Goal: Task Accomplishment & Management: Complete application form

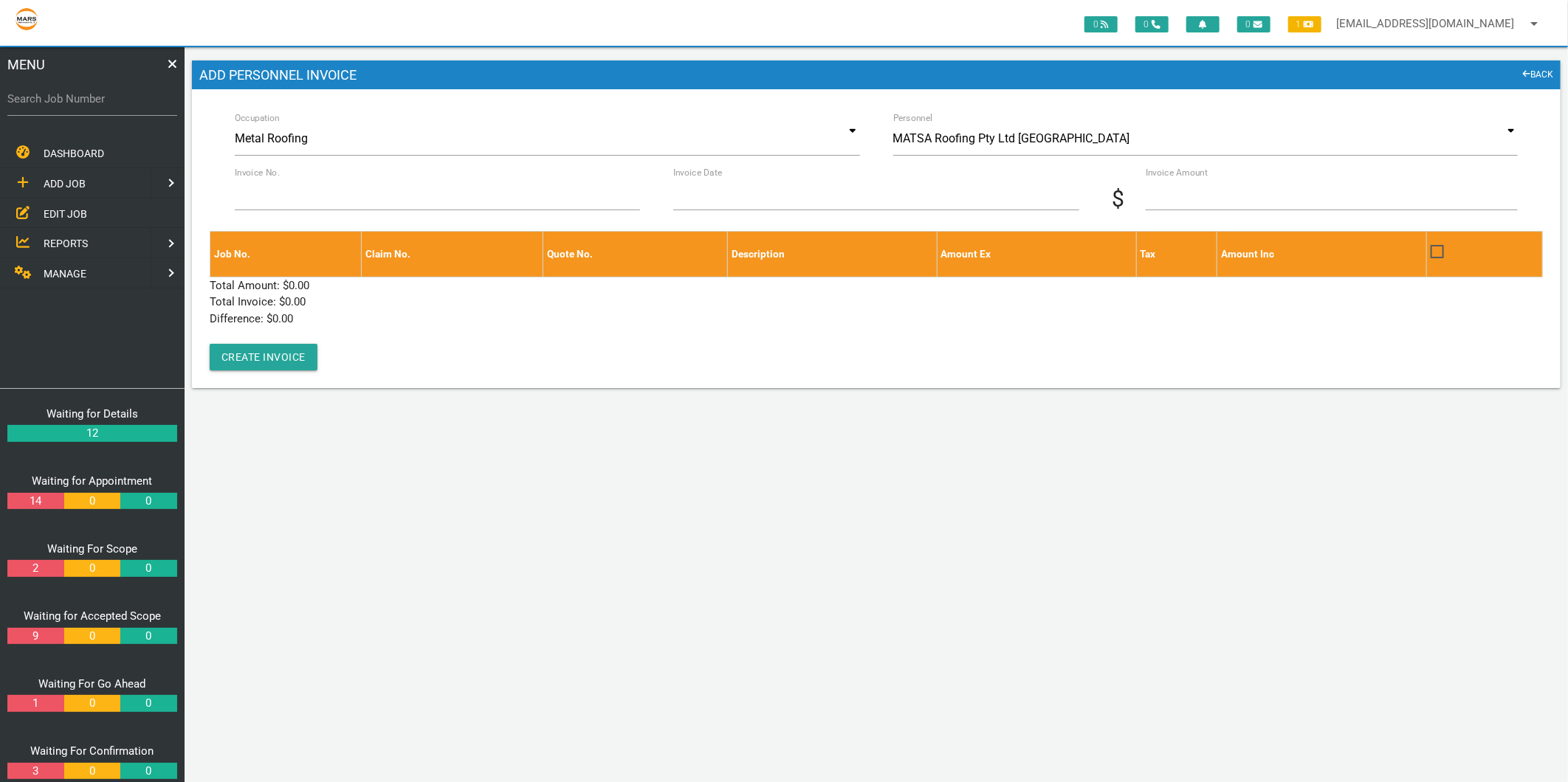
click at [80, 97] on label "Search Job Number" at bounding box center [91, 99] width 170 height 17
click at [80, 97] on input "Search Job Number" at bounding box center [91, 98] width 170 height 34
type input "1634"
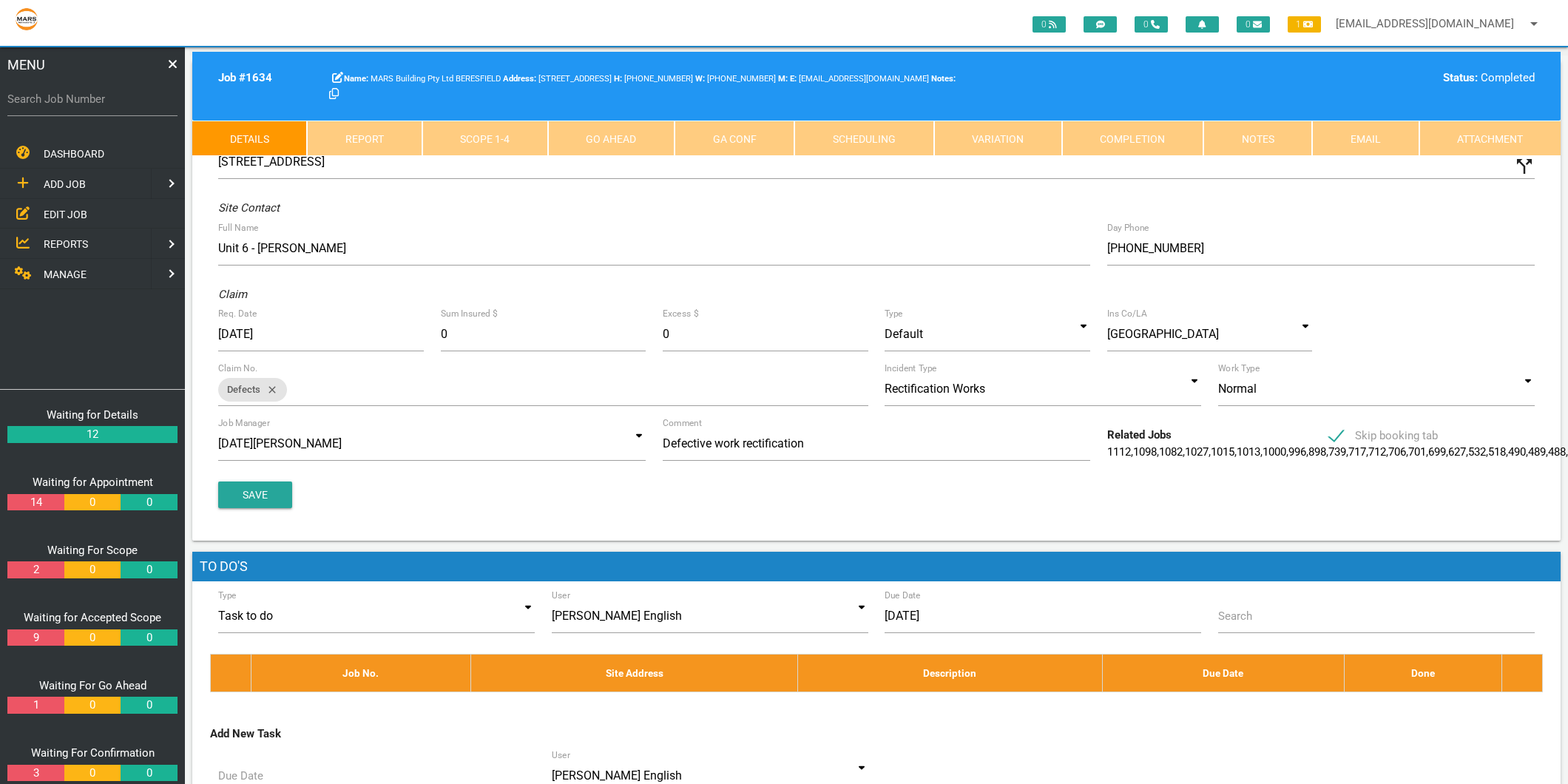
click at [474, 123] on link "Scope 1 - 4" at bounding box center [485, 138] width 126 height 36
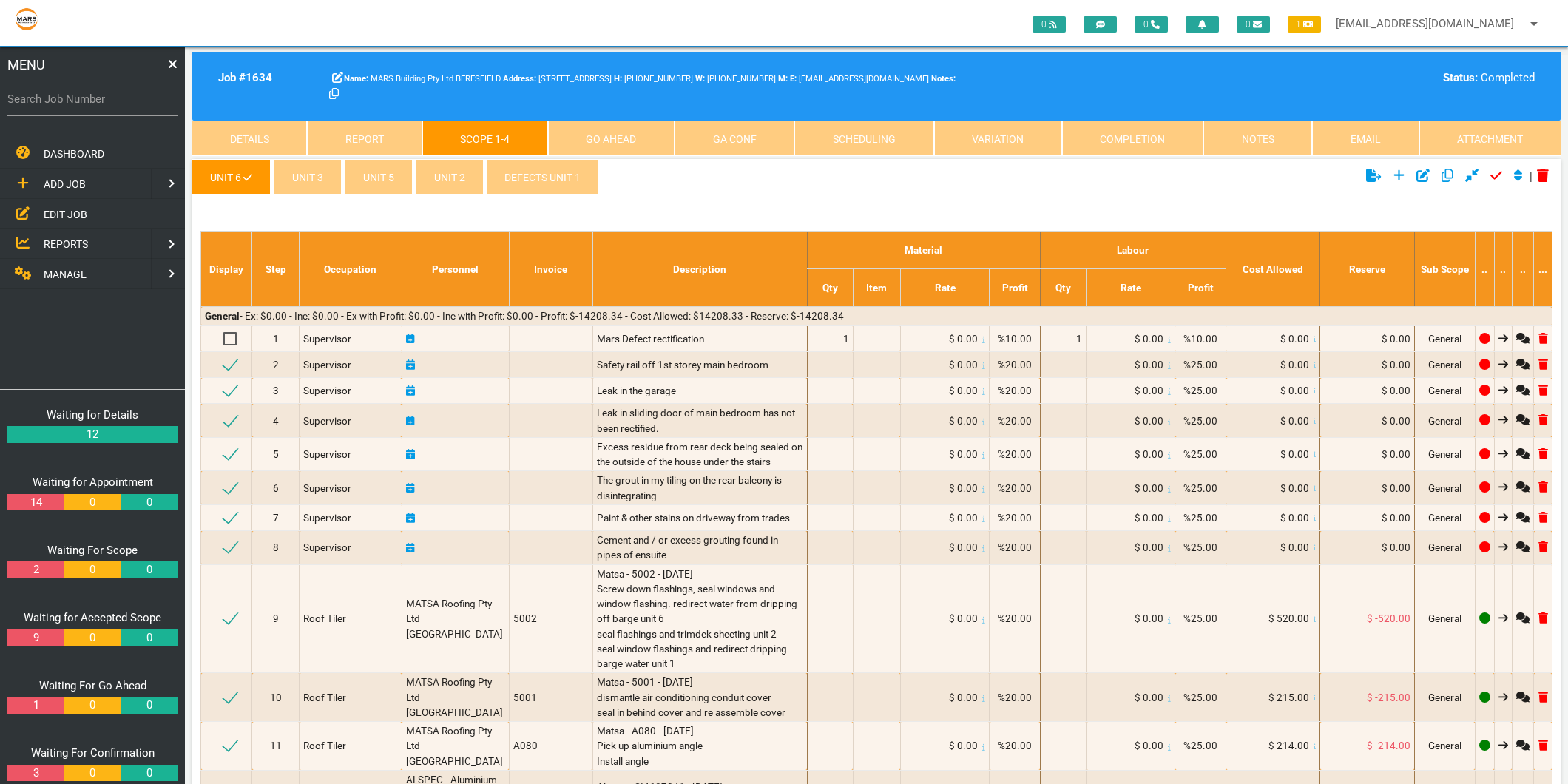
click at [543, 182] on link "defects unit 1" at bounding box center [542, 176] width 113 height 36
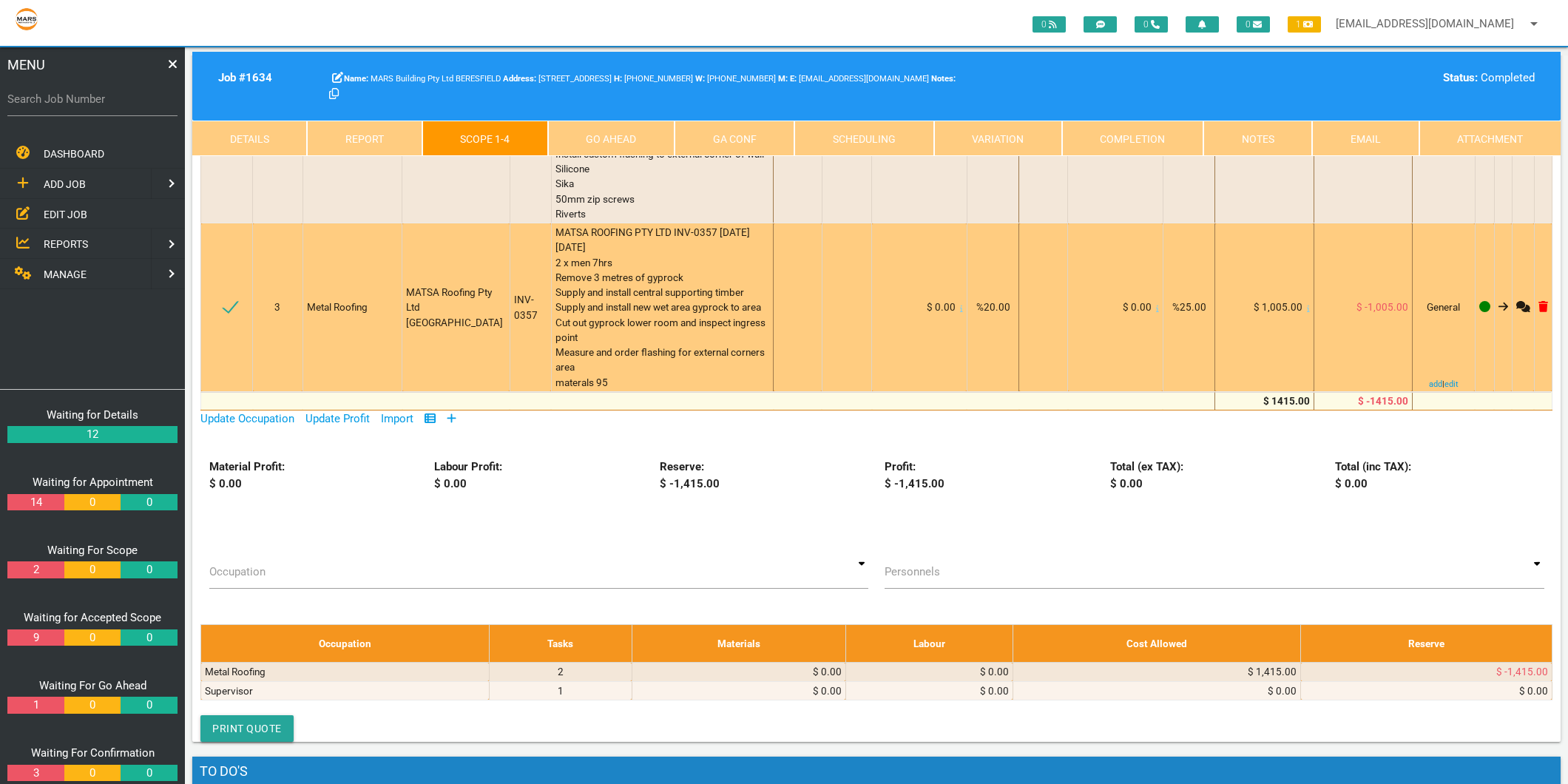
scroll to position [247, 0]
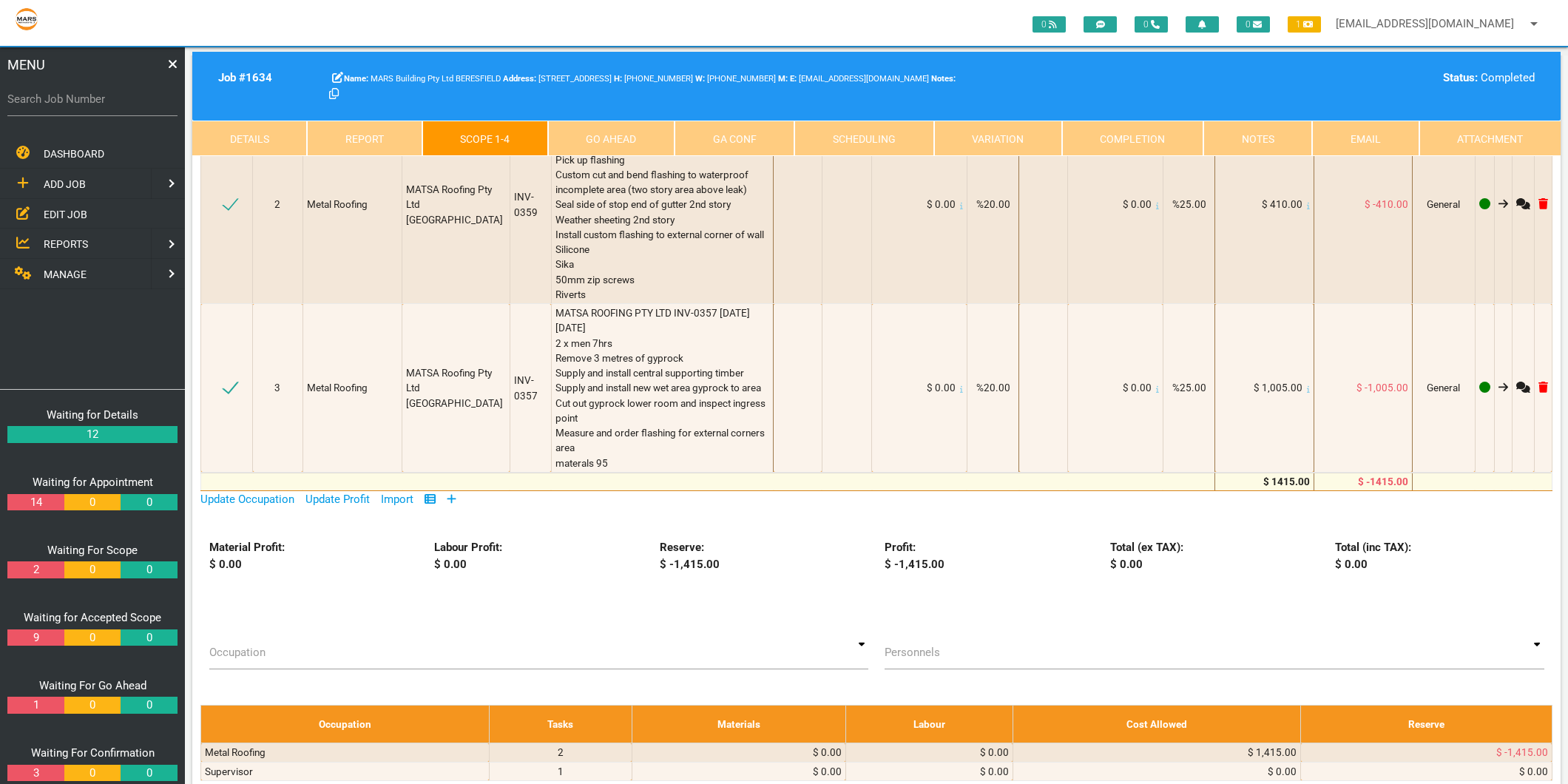
click at [452, 497] on icon at bounding box center [451, 499] width 10 height 11
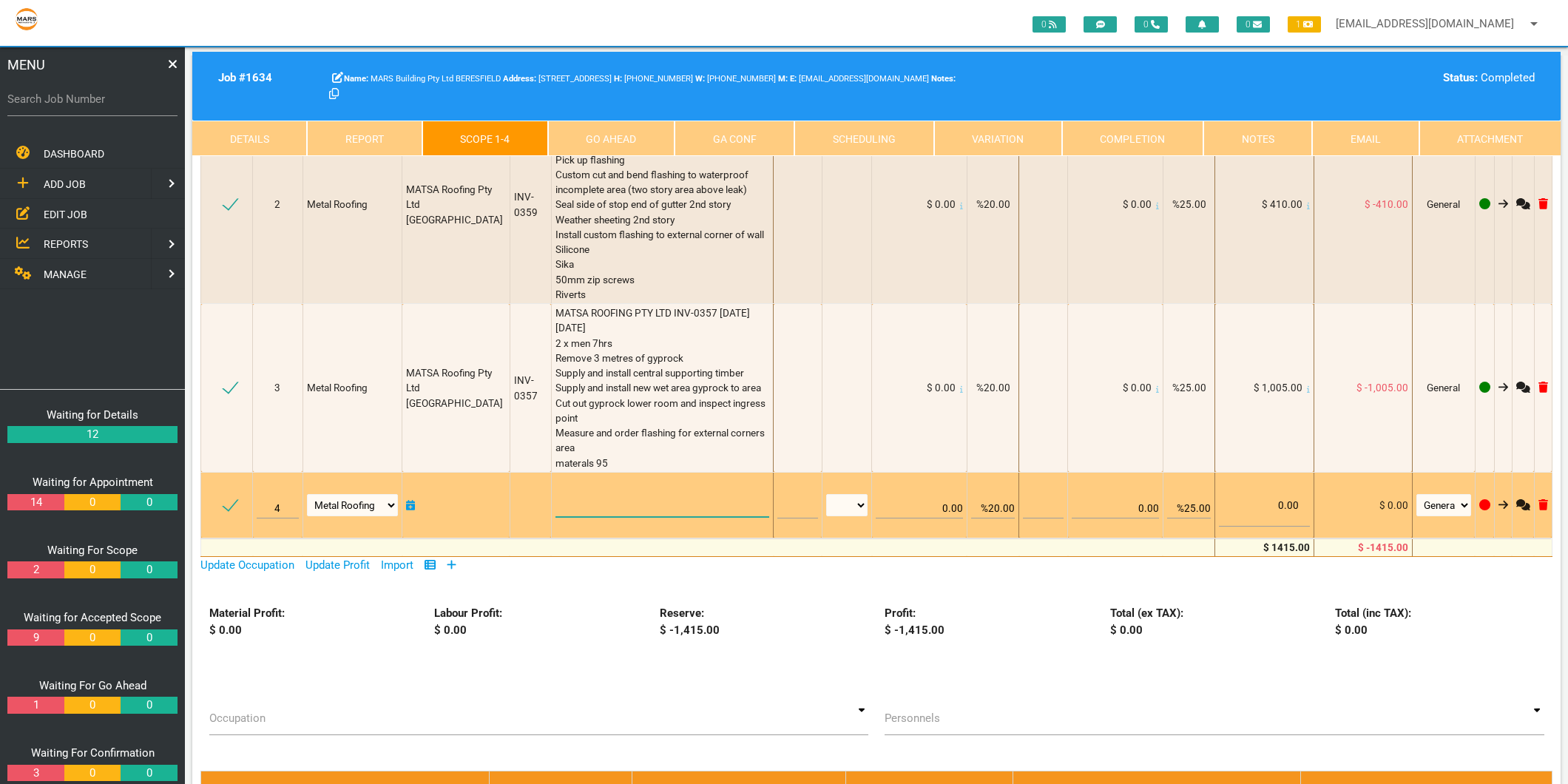
click at [608, 498] on textarea at bounding box center [662, 501] width 214 height 33
type textarea "M"
type textarea "I"
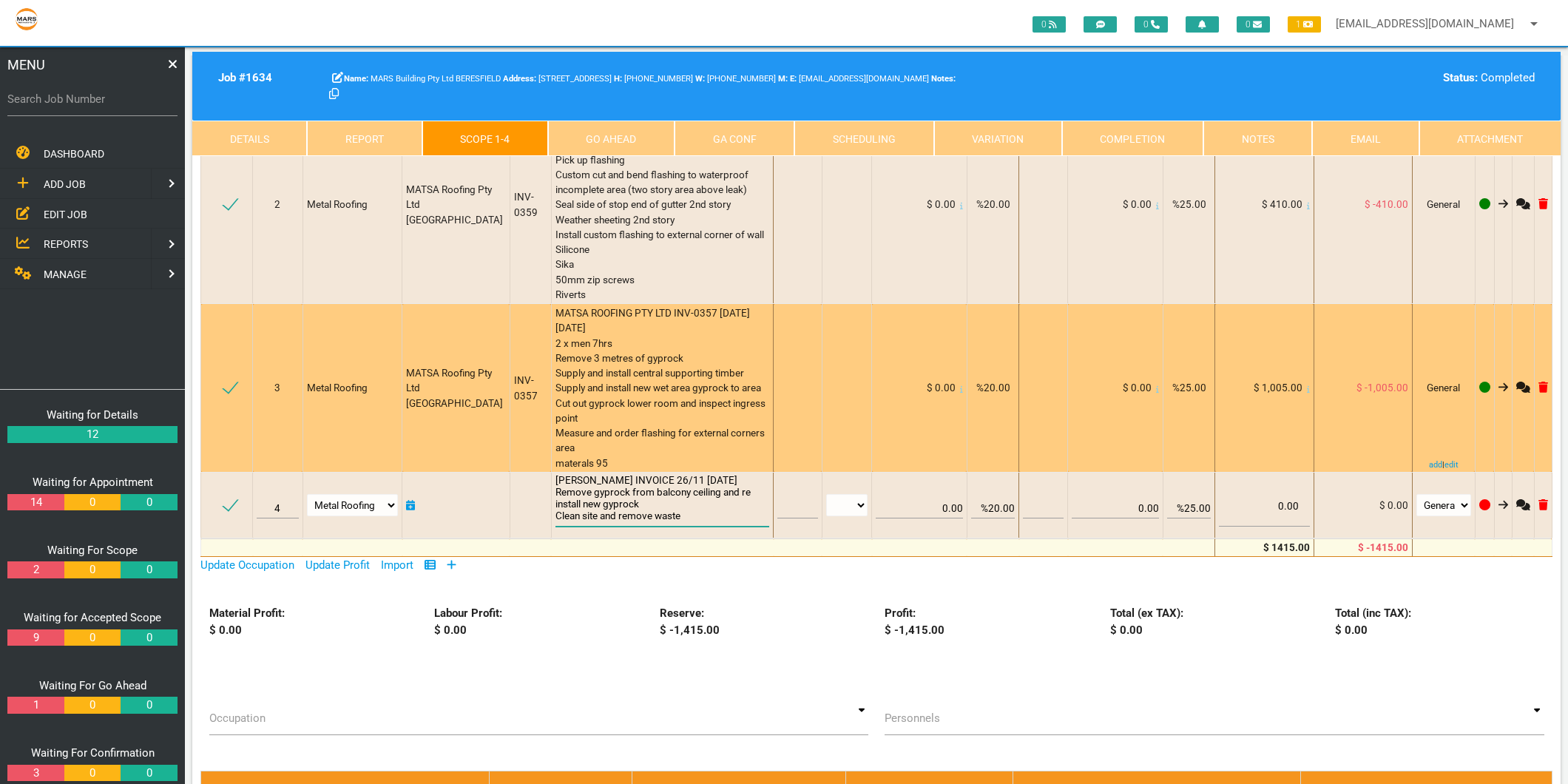
type textarea "[PERSON_NAME] INVOICE 26/11 [DATE] Remove gyprock from balcony ceiling and re i…"
click at [688, 456] on div "MATSA ROOFING PTY LTD INV-0357 [DATE] [DATE] 2 x men 7hrs Remove 3 metres of gy…" at bounding box center [662, 387] width 214 height 165
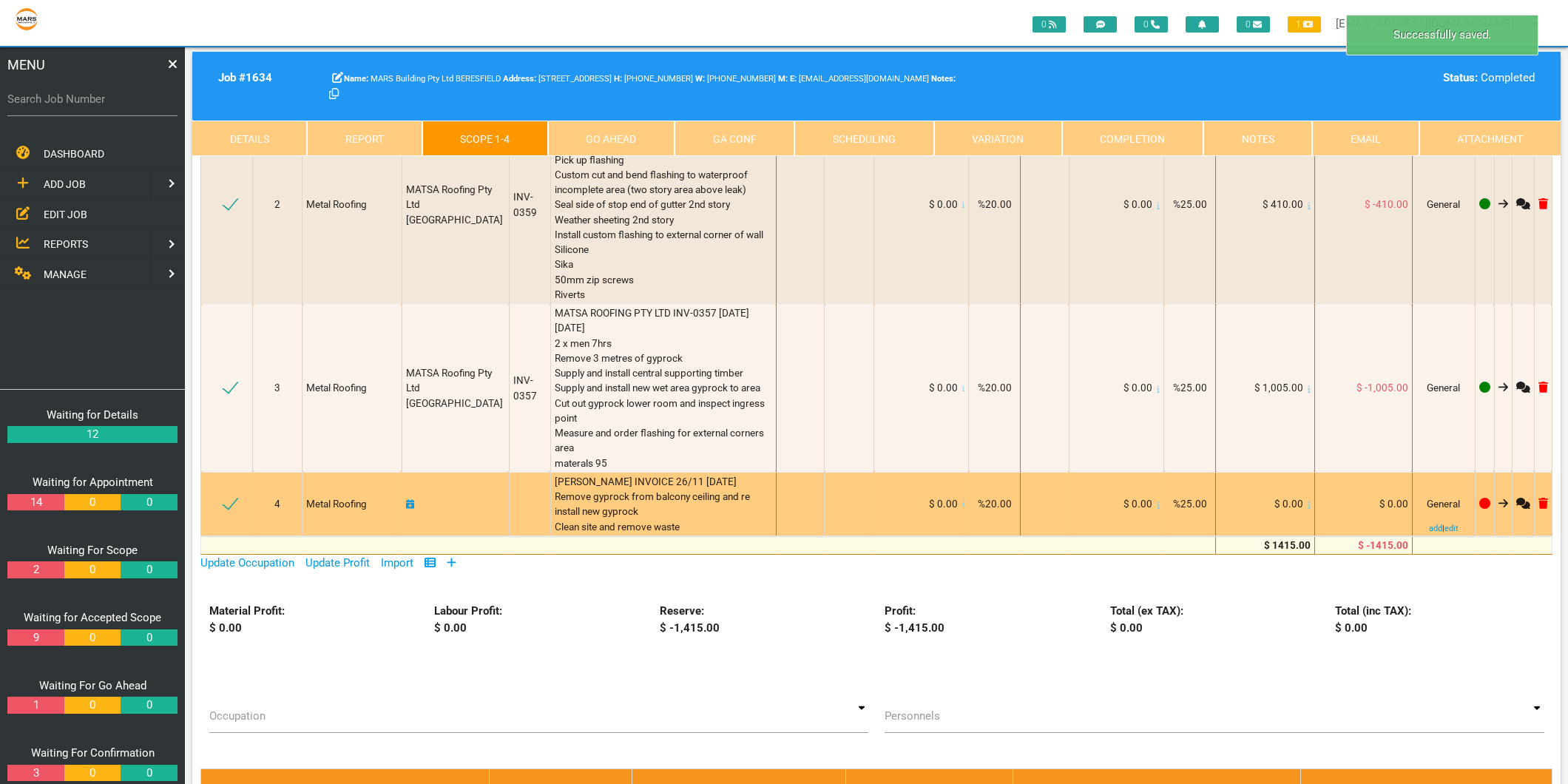
click at [1307, 505] on icon at bounding box center [1308, 505] width 3 height 7
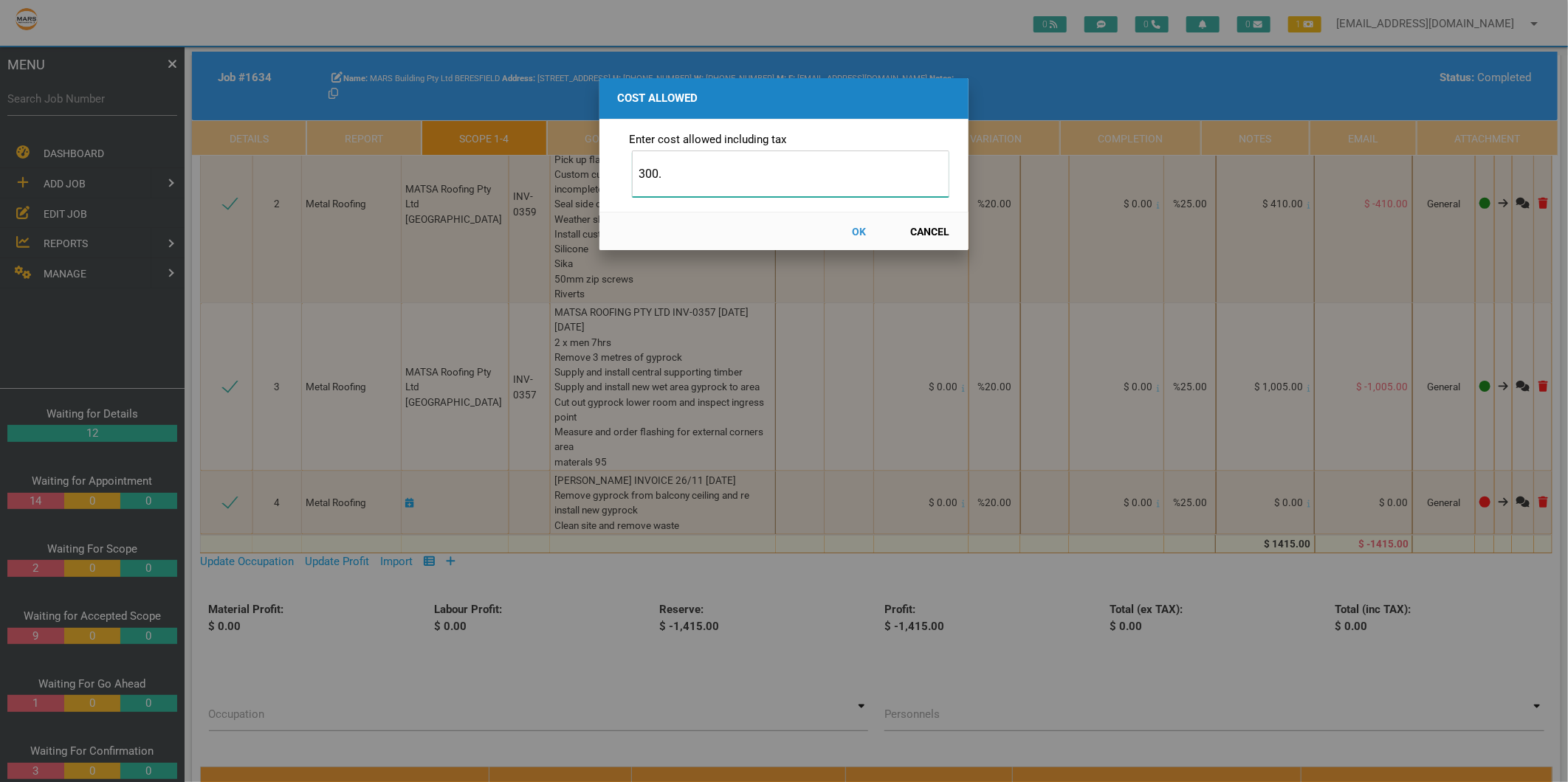
type input "300."
click at [856, 227] on button "OK" at bounding box center [859, 231] width 65 height 26
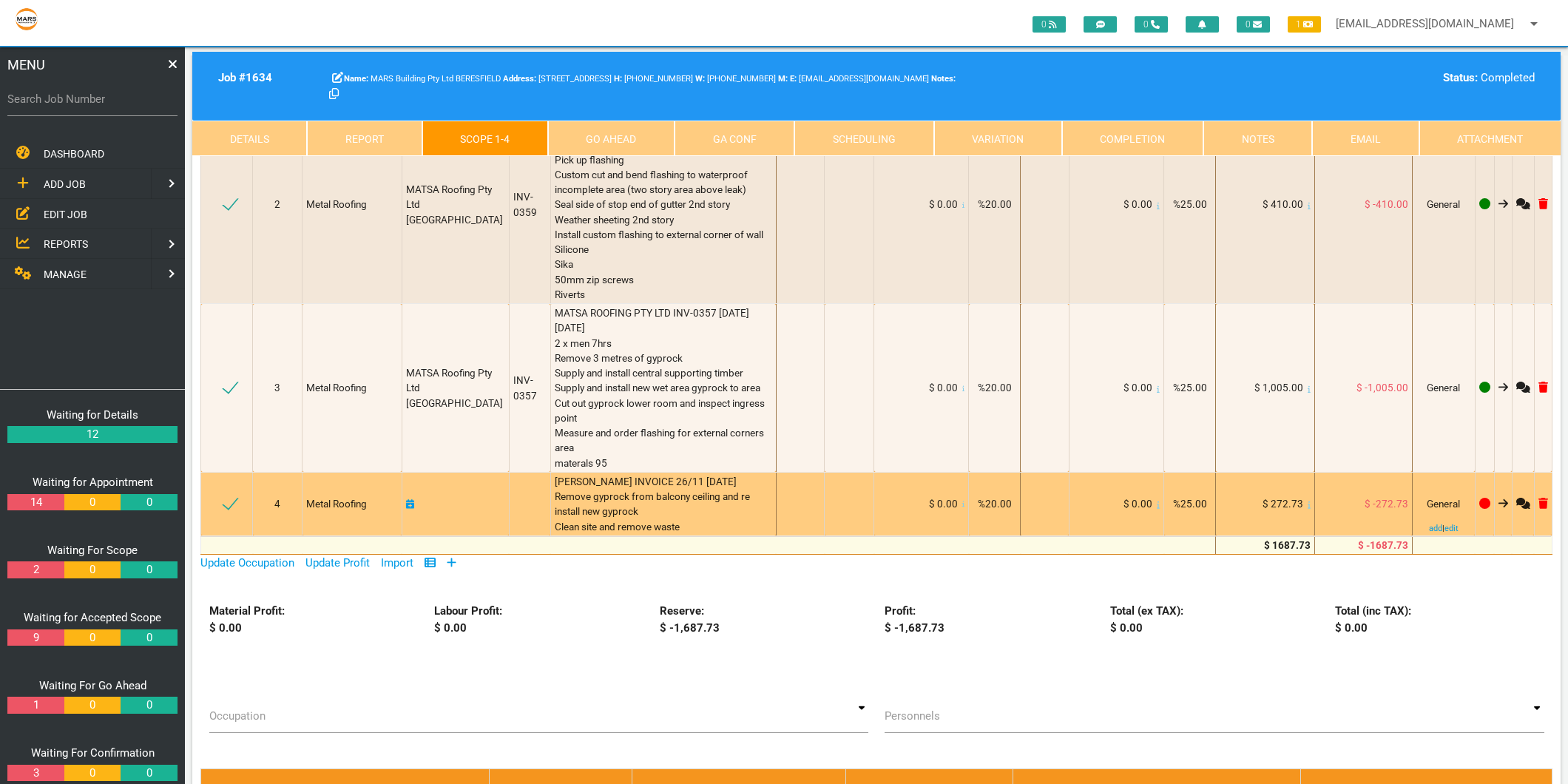
click at [415, 501] on icon at bounding box center [411, 505] width 9 height 10
select select "7"
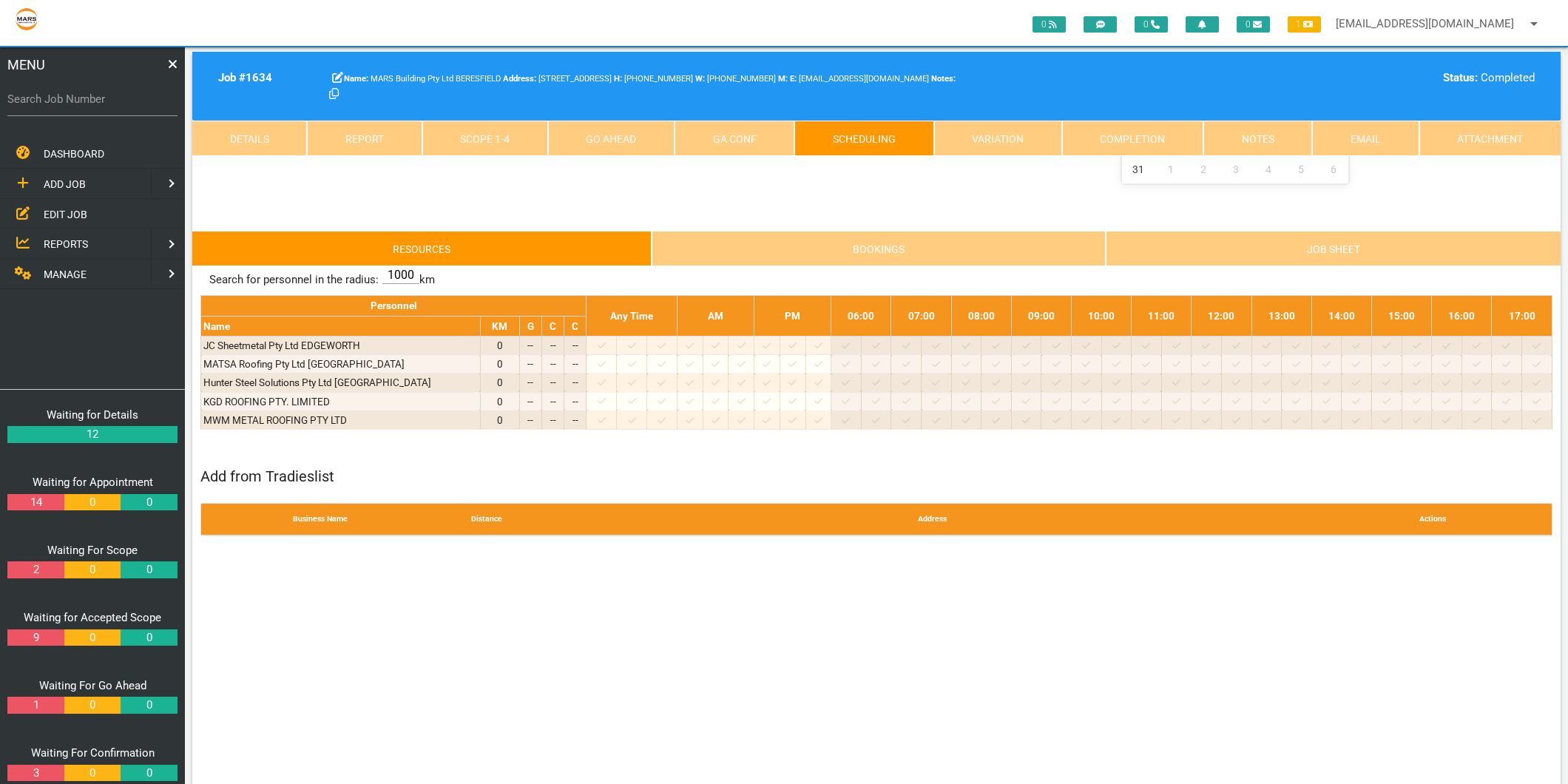
scroll to position [0, 0]
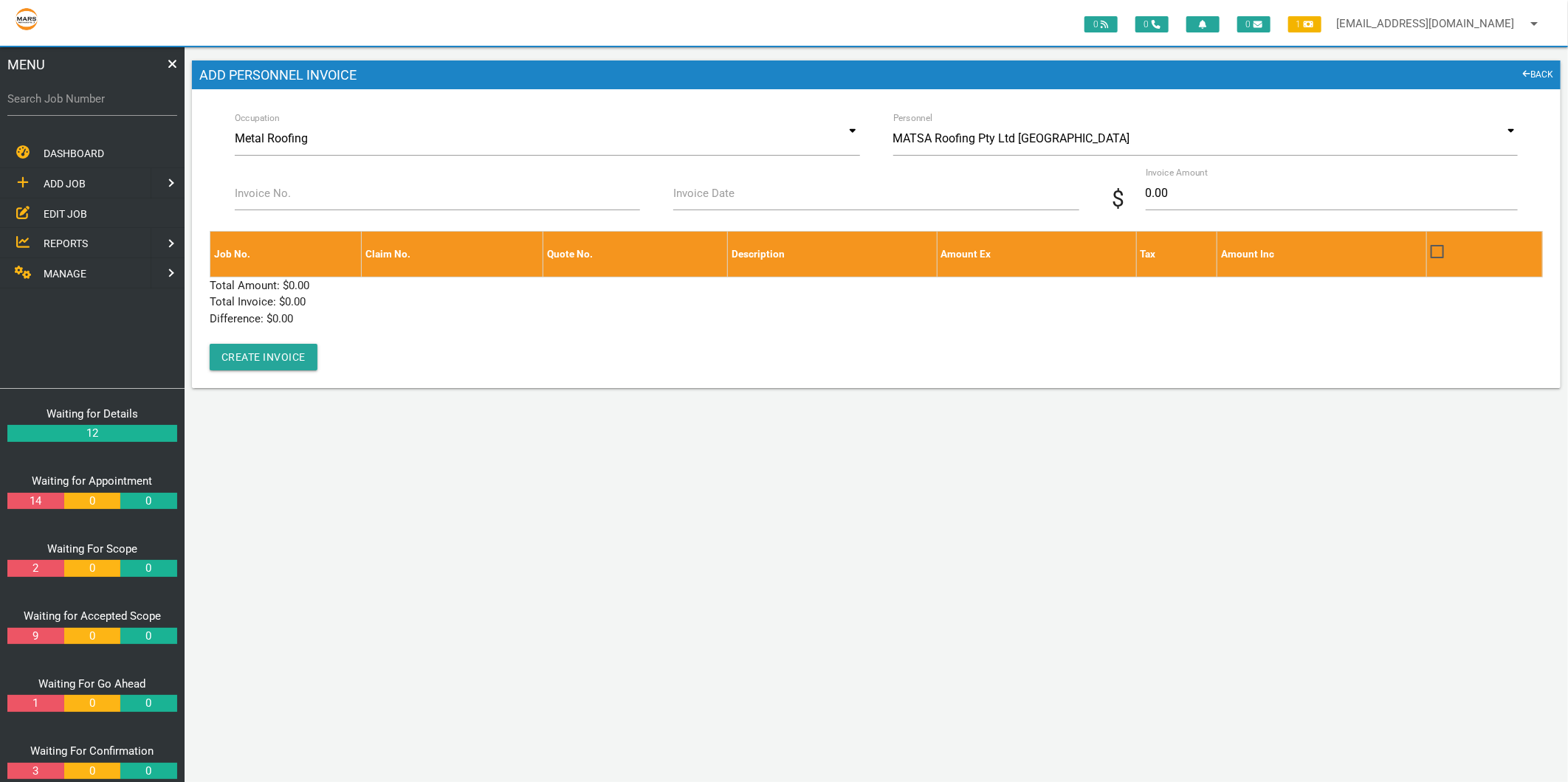
click at [1543, 76] on link "BACK" at bounding box center [1539, 75] width 31 height 15
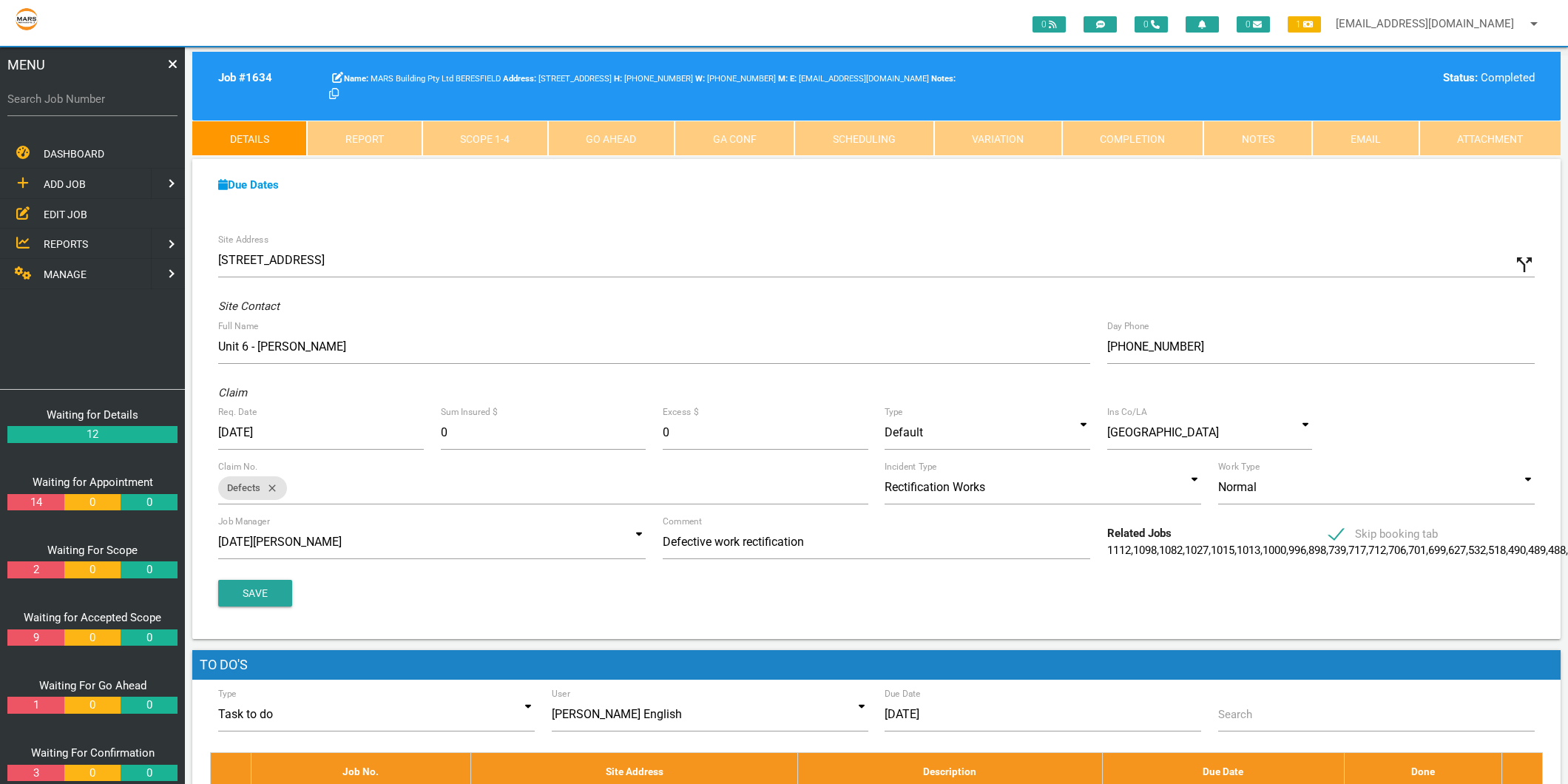
click at [491, 130] on link "Scope 1 - 4" at bounding box center [485, 138] width 126 height 36
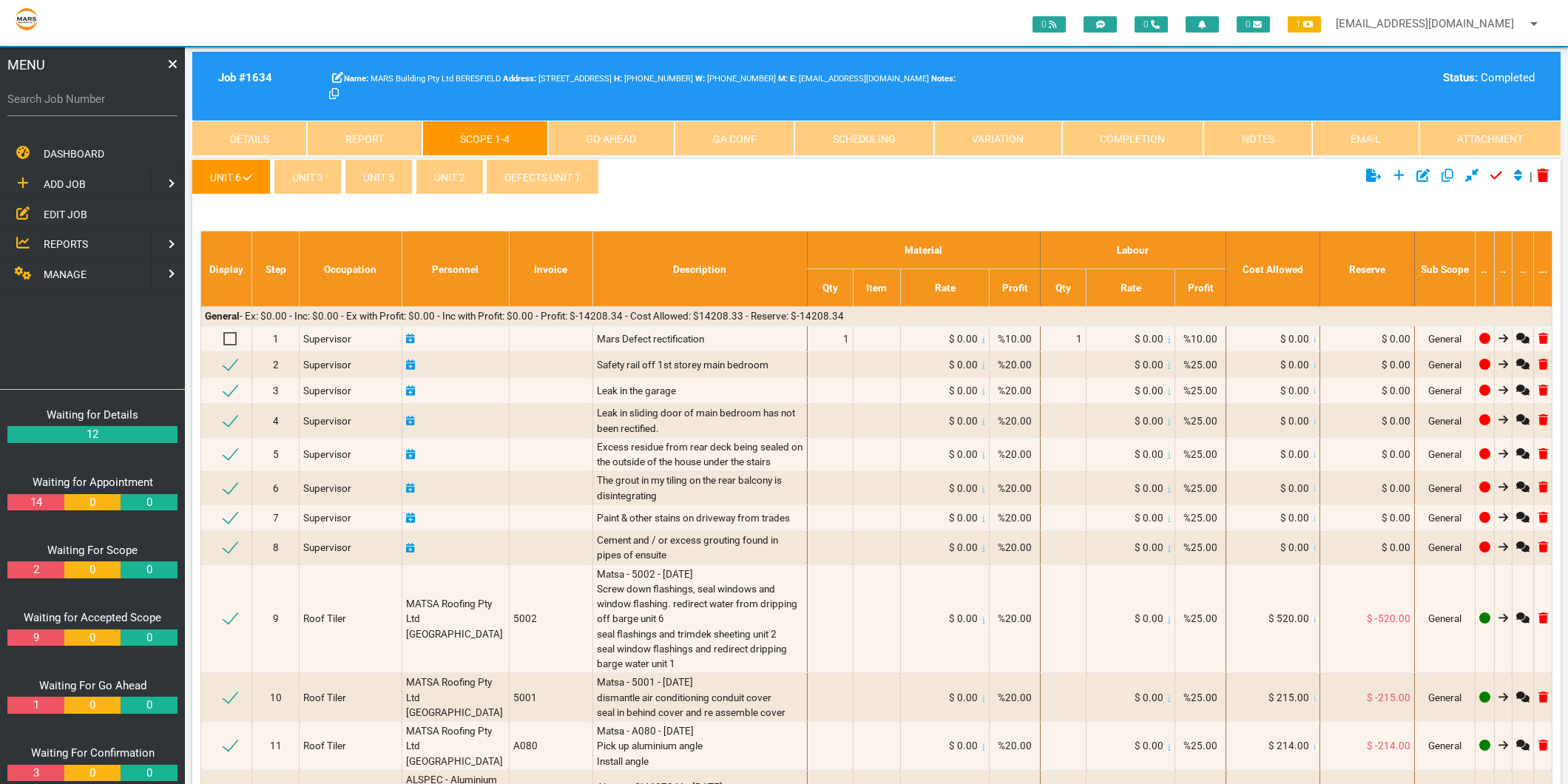
click at [535, 187] on link "defects unit 1" at bounding box center [542, 176] width 113 height 36
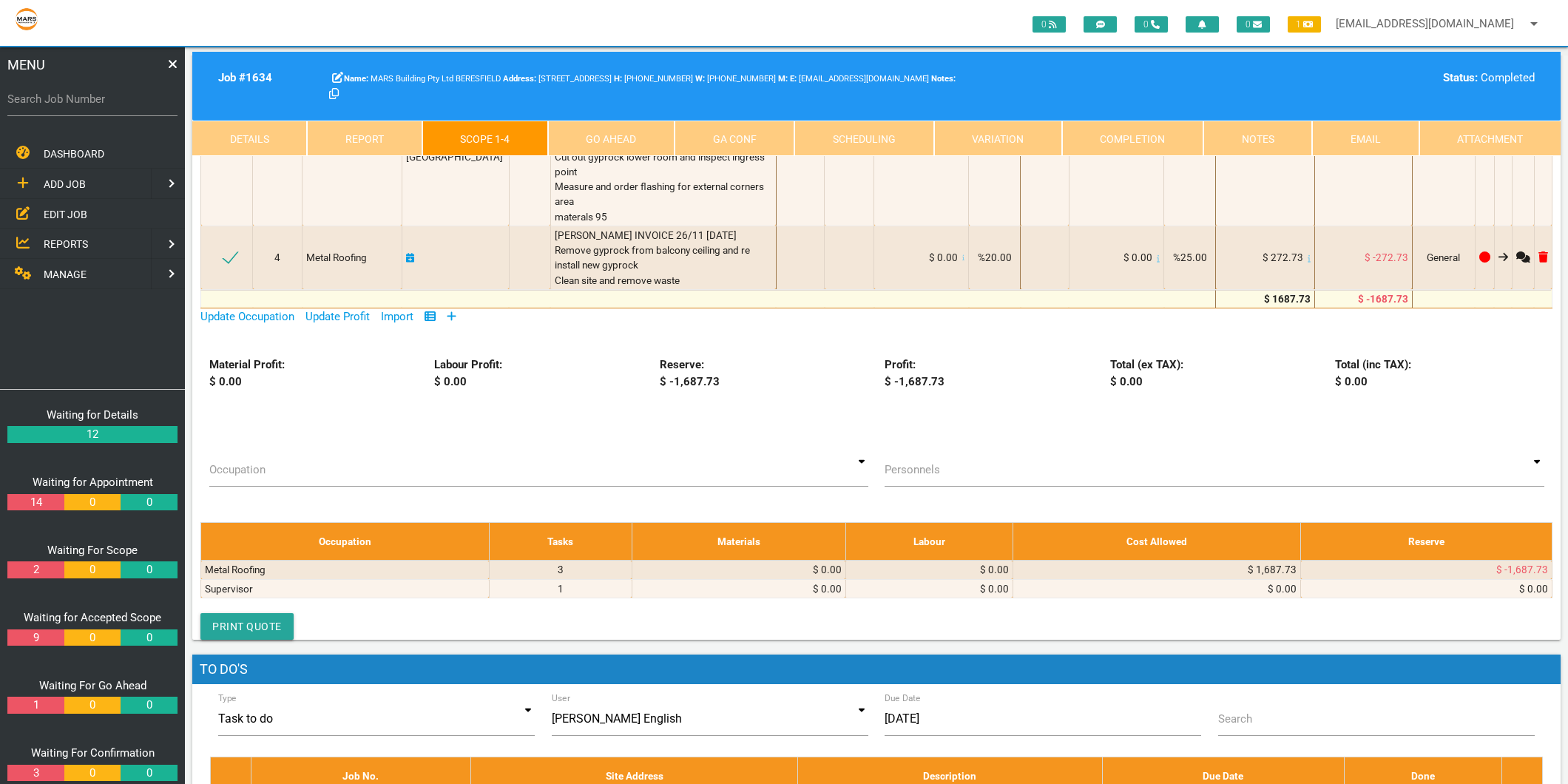
scroll to position [247, 0]
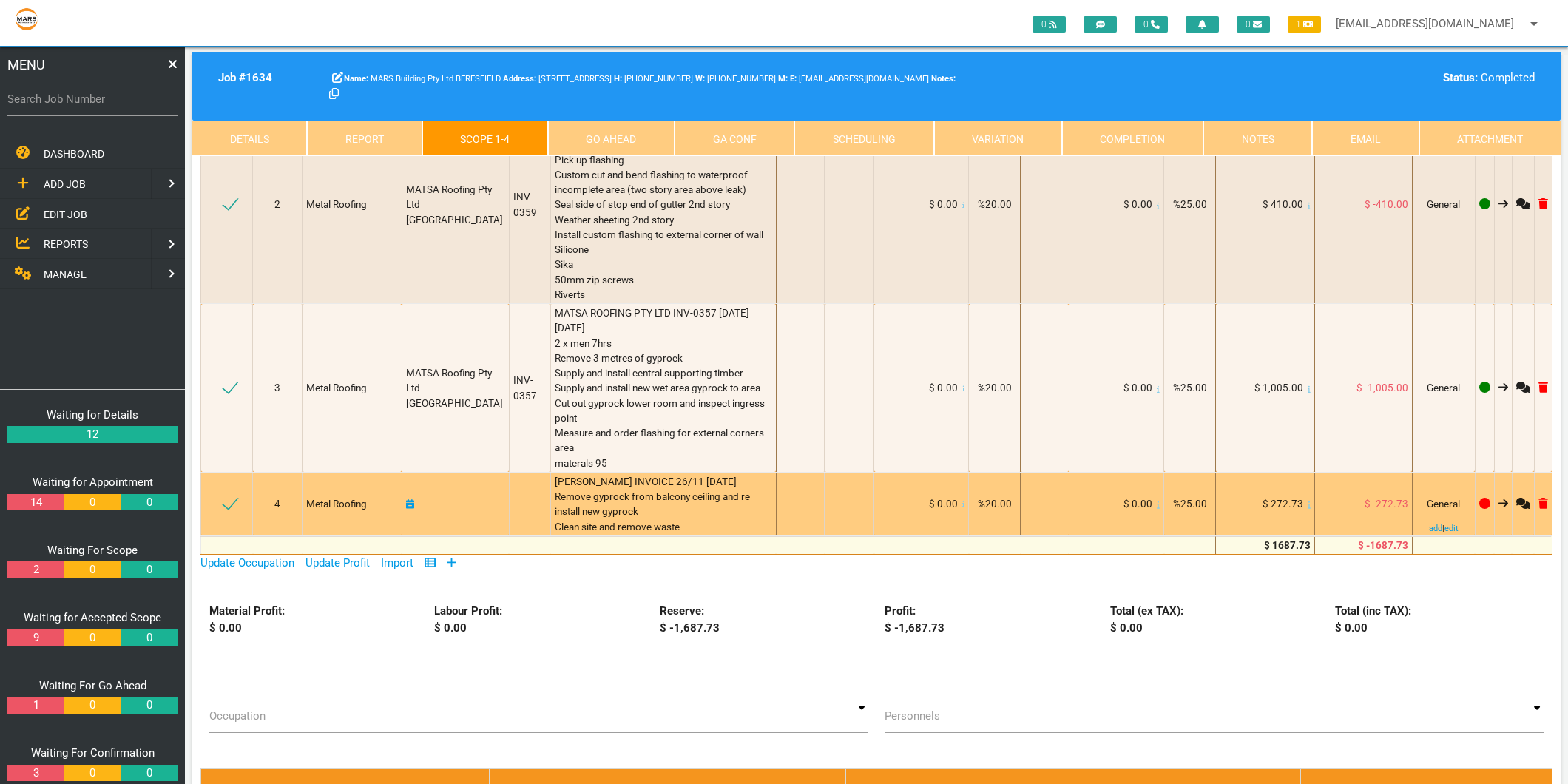
click at [1277, 503] on span "$ 272.73" at bounding box center [1282, 504] width 41 height 12
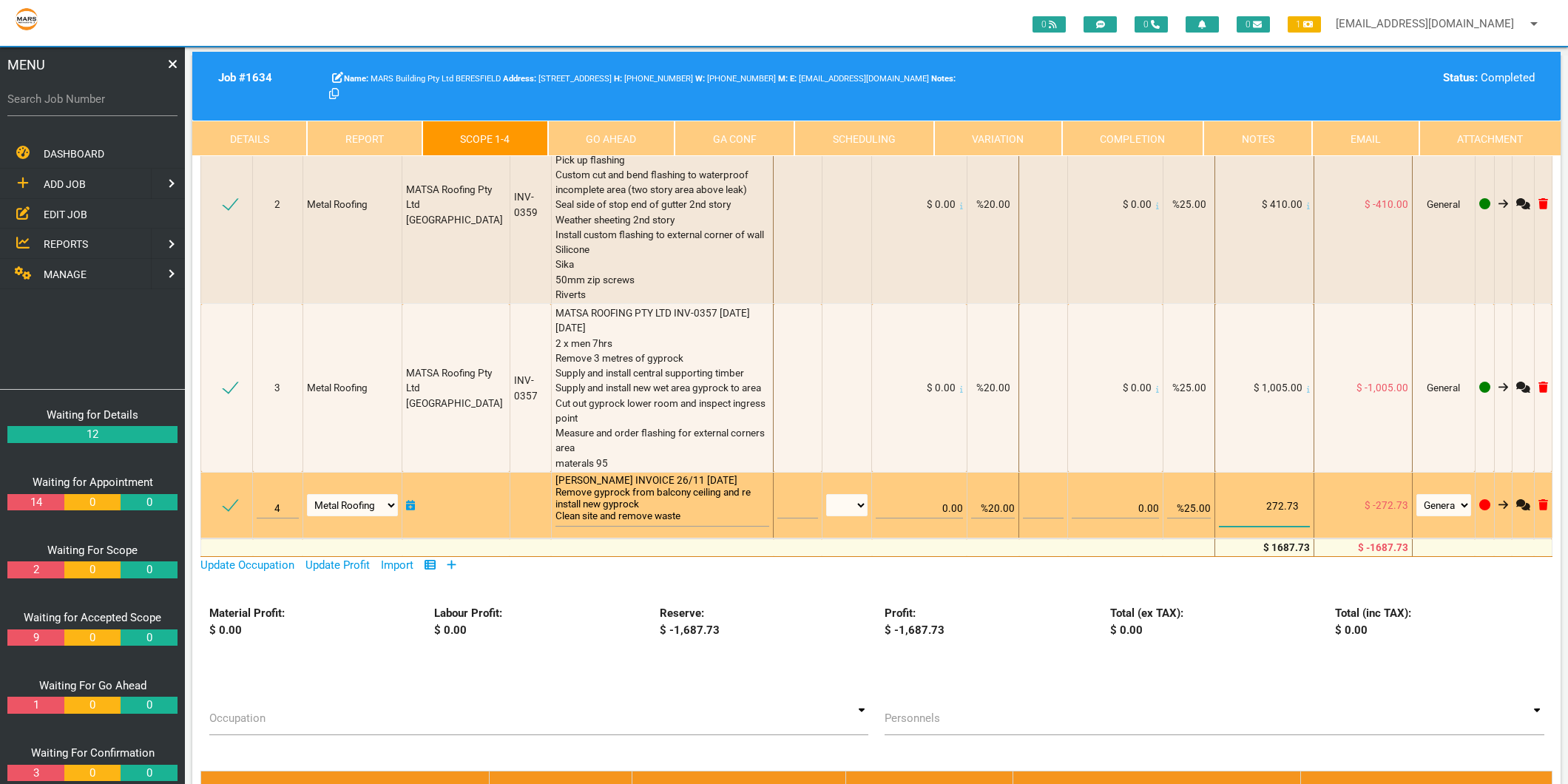
click at [1277, 503] on input "272.73" at bounding box center [1264, 499] width 91 height 56
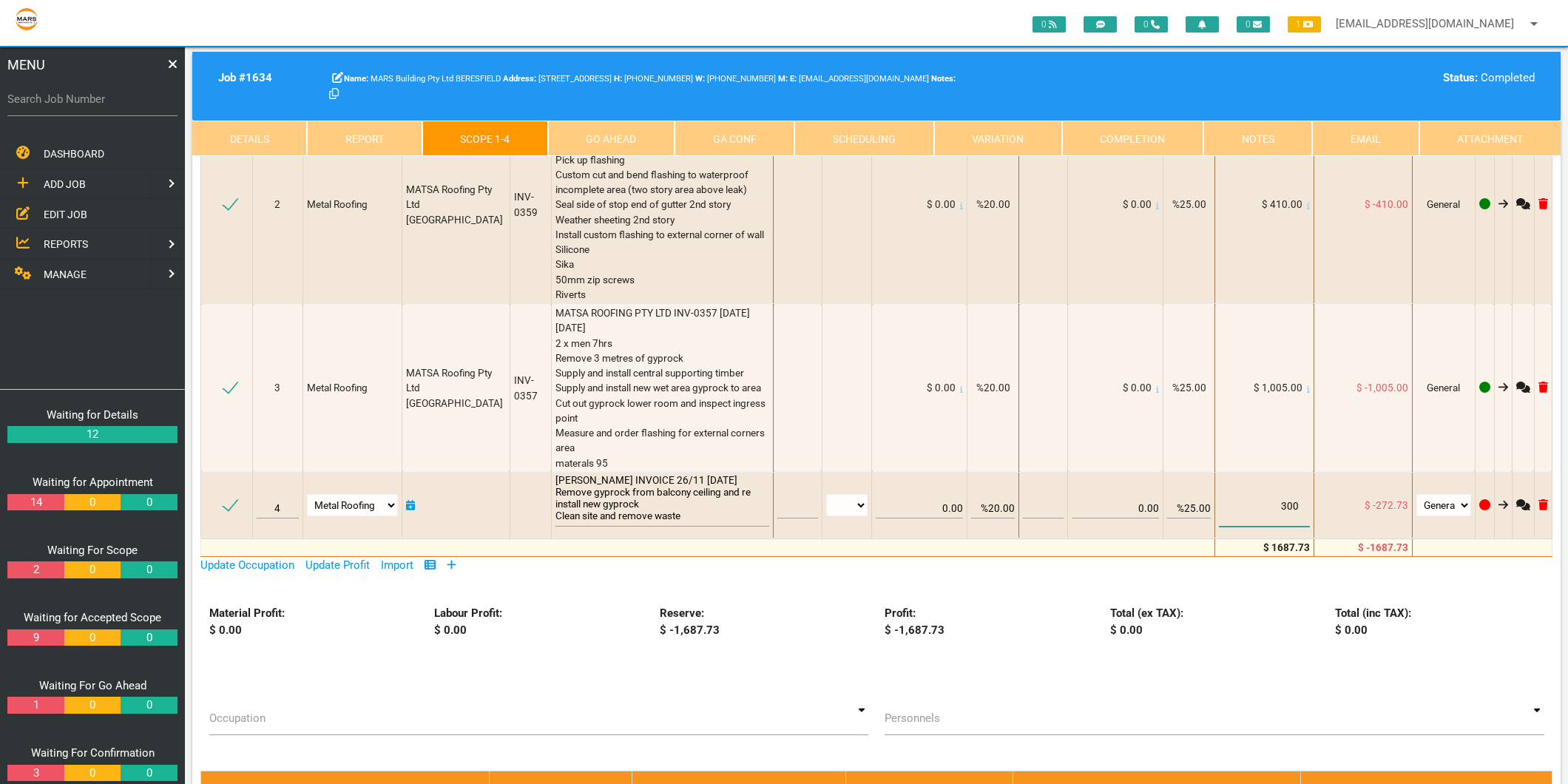
type input "300"
click at [1221, 619] on div "Total (ex TAX): $ 0.00" at bounding box center [1214, 622] width 226 height 33
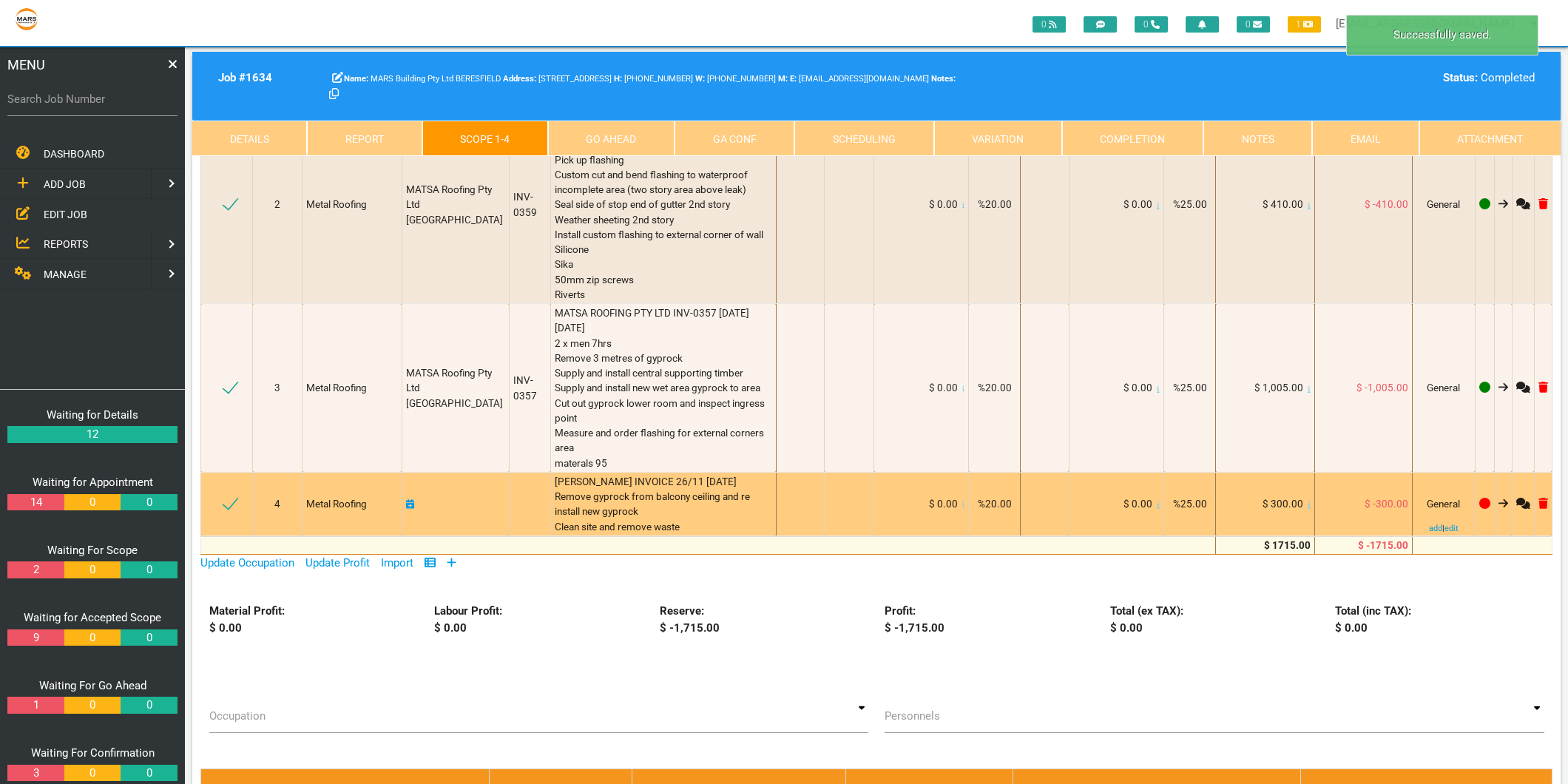
click at [411, 501] on icon at bounding box center [411, 505] width 9 height 10
select select "7"
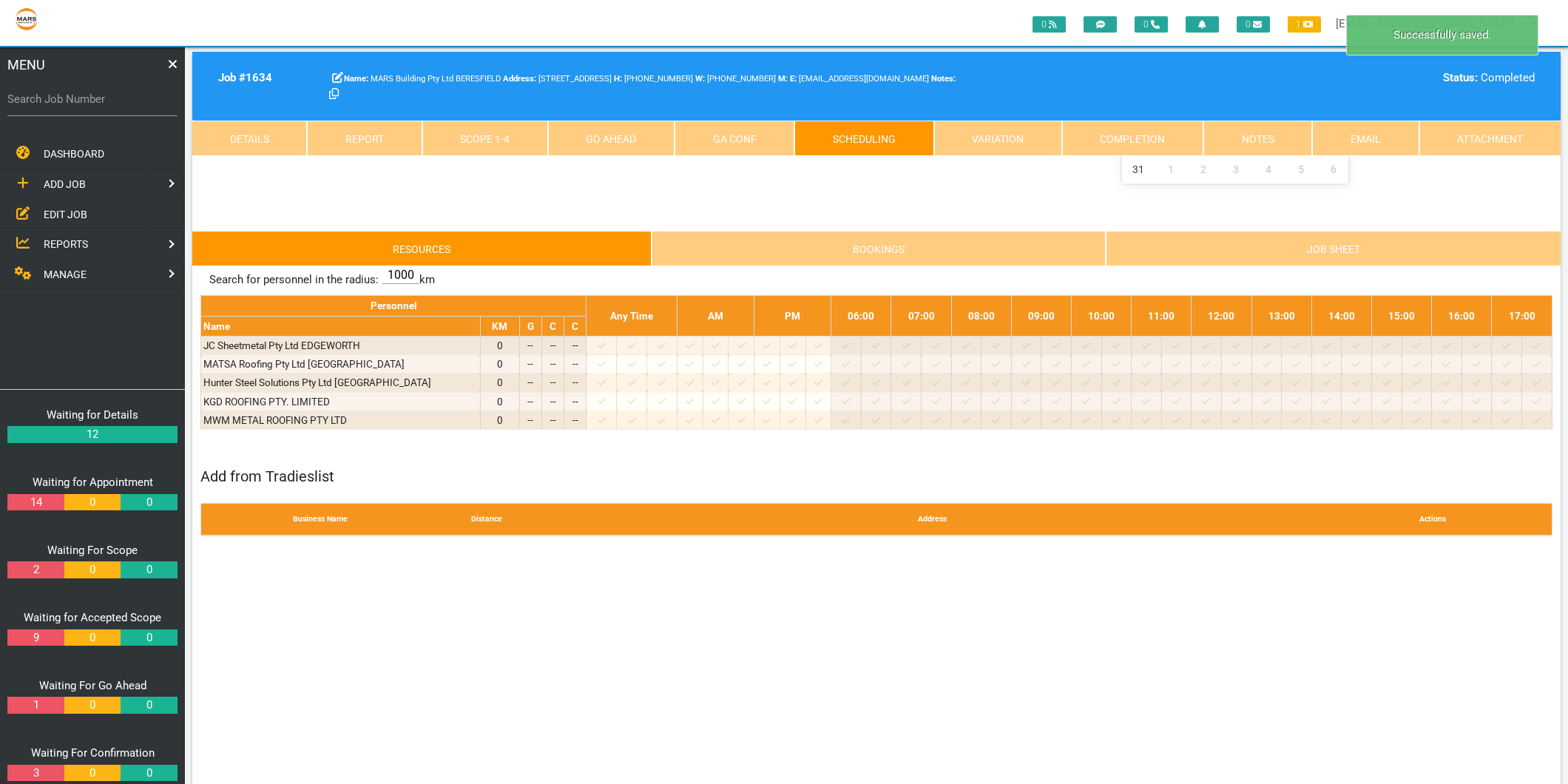
scroll to position [0, 0]
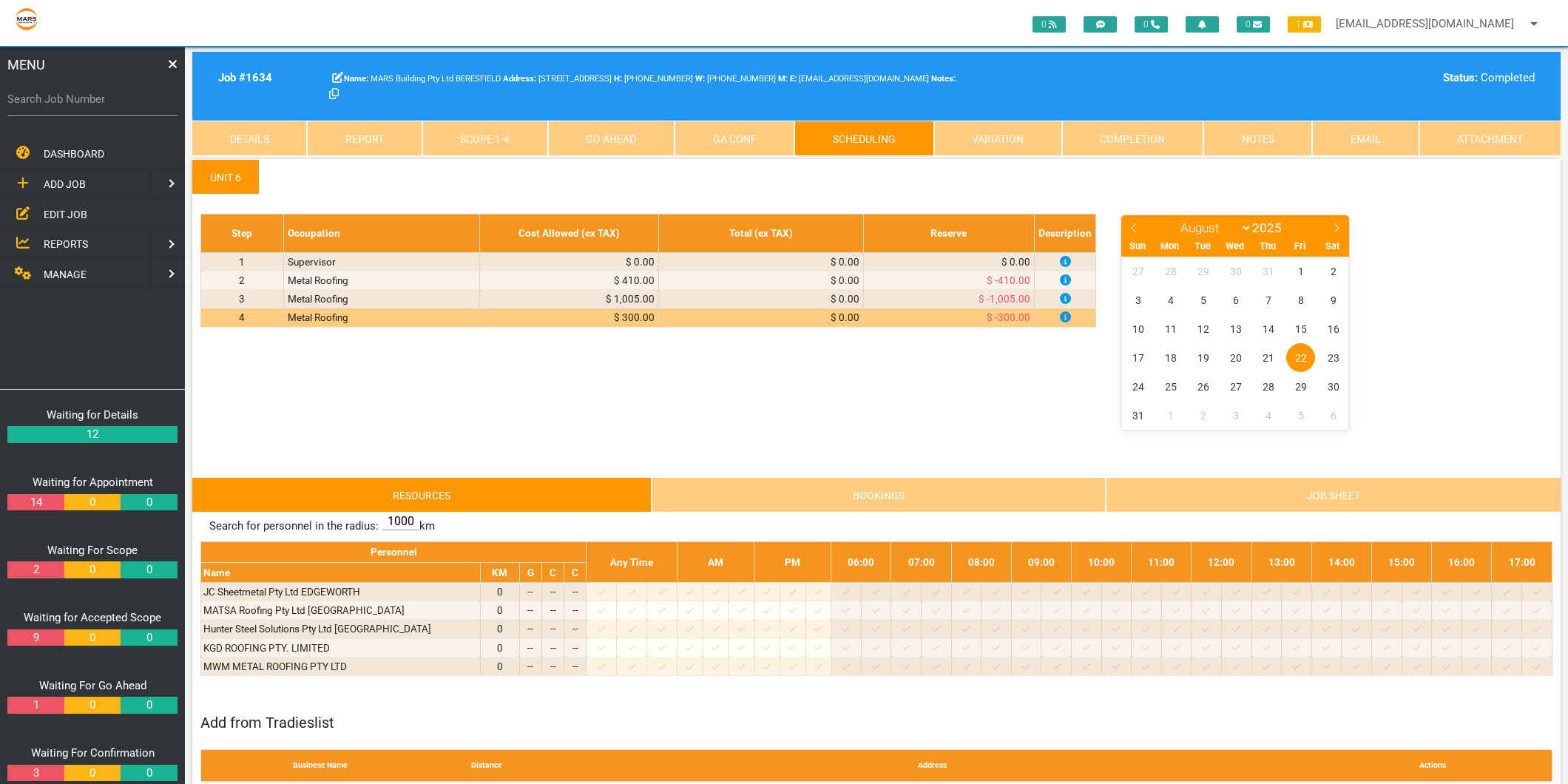
click at [548, 137] on link "Go Ahead" at bounding box center [611, 138] width 126 height 36
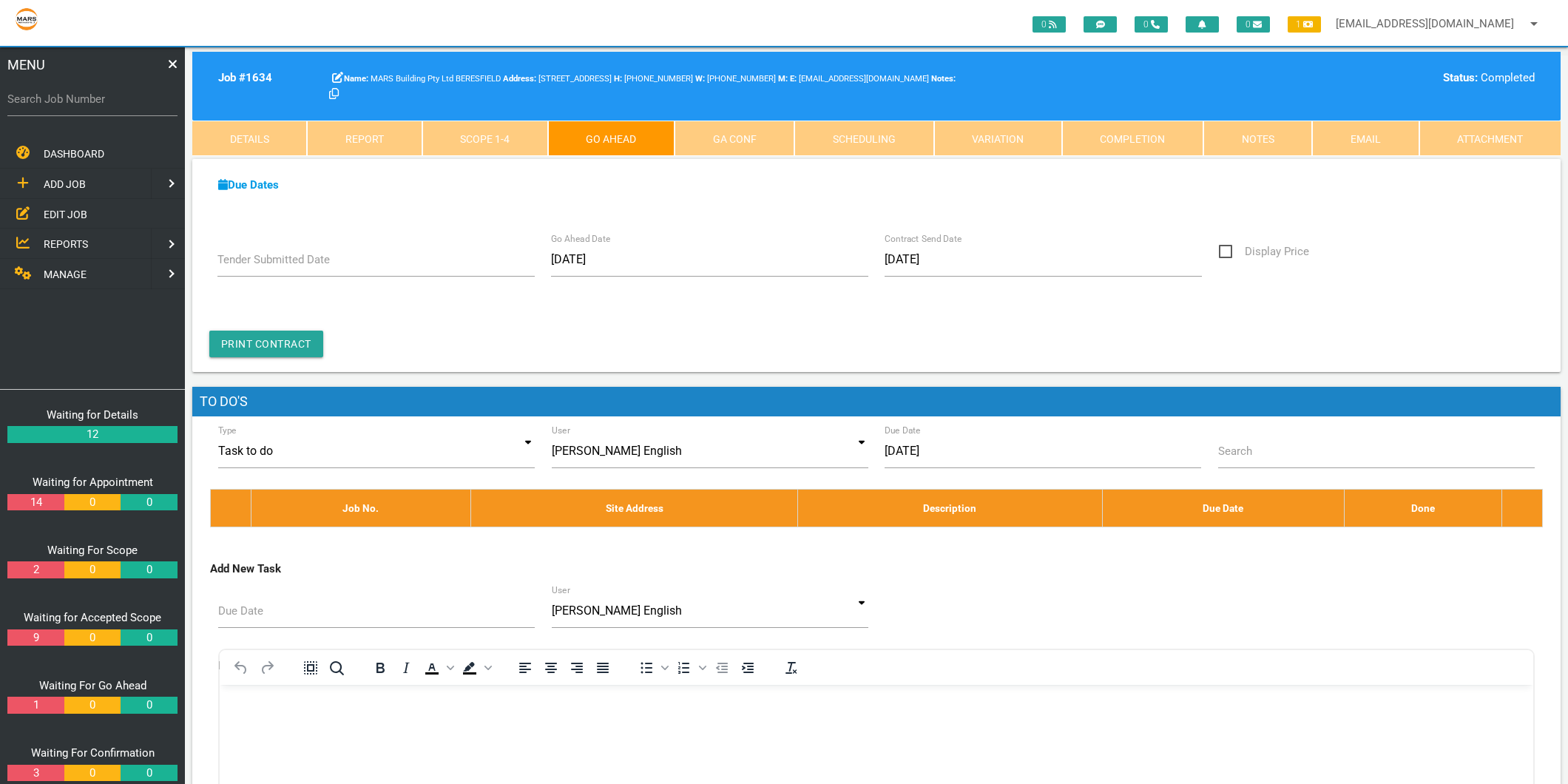
click at [513, 134] on link "Scope 1 - 4" at bounding box center [485, 138] width 126 height 36
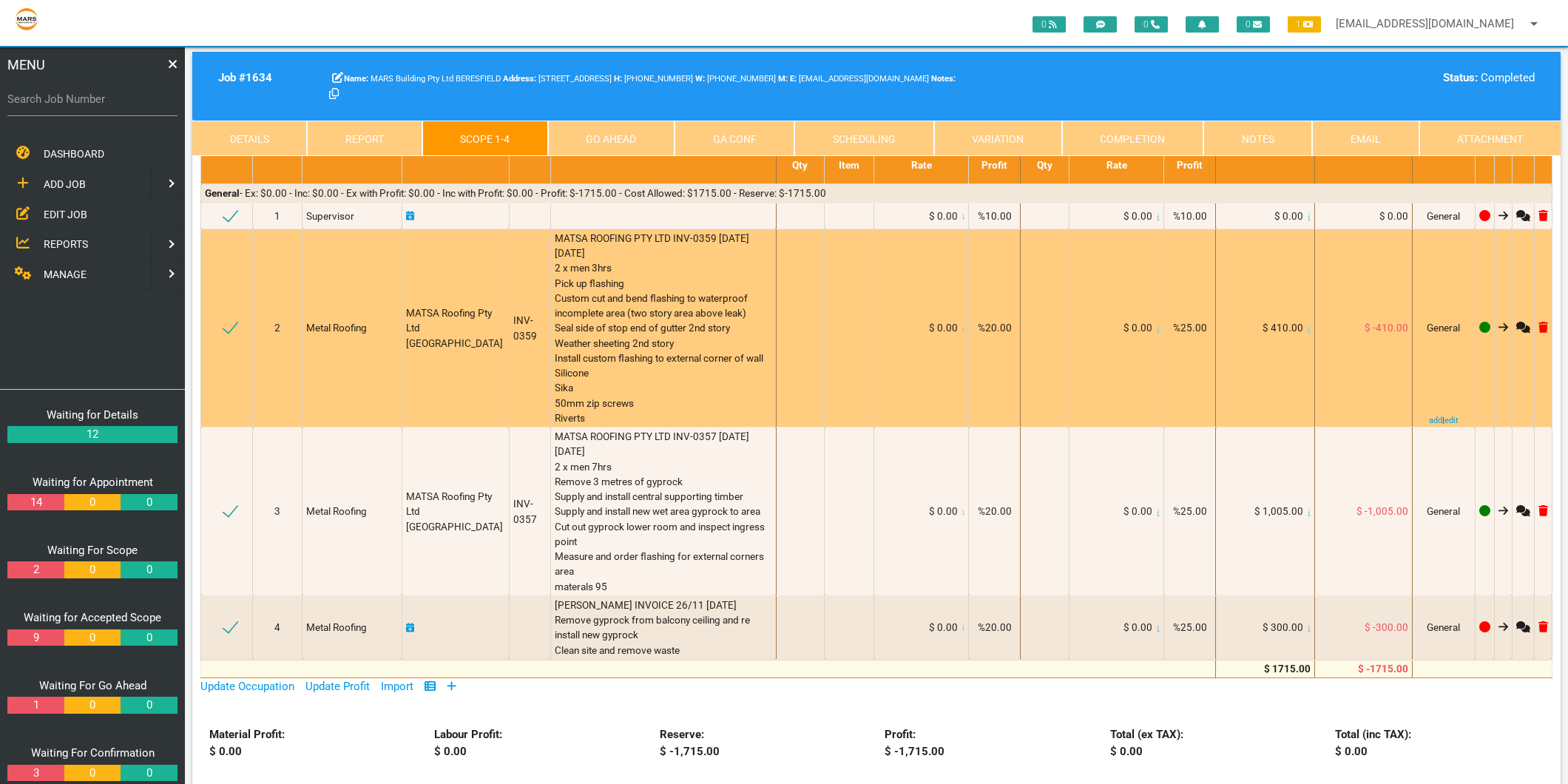
scroll to position [329, 0]
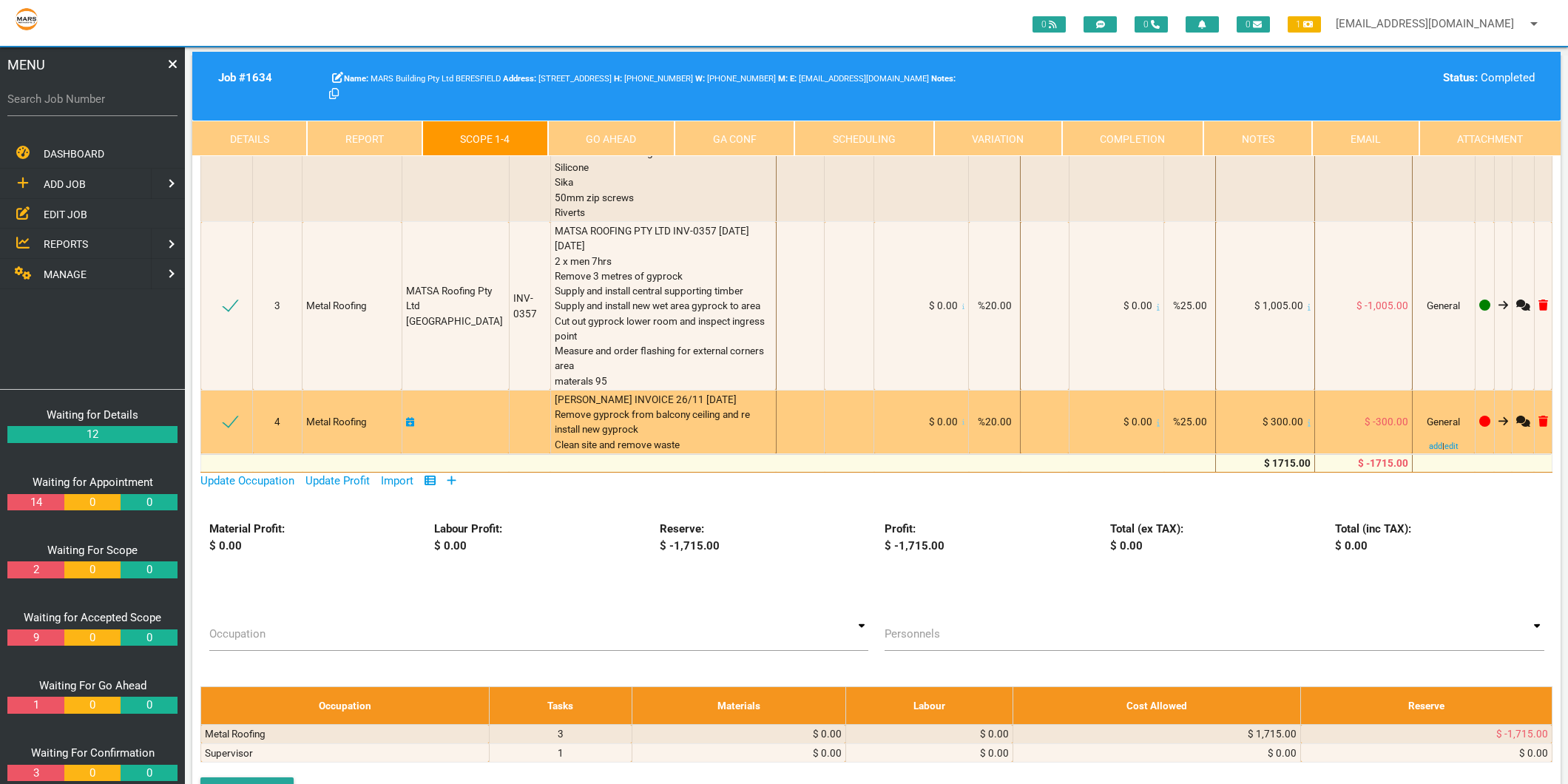
click at [328, 426] on span "Metal Roofing" at bounding box center [336, 422] width 61 height 12
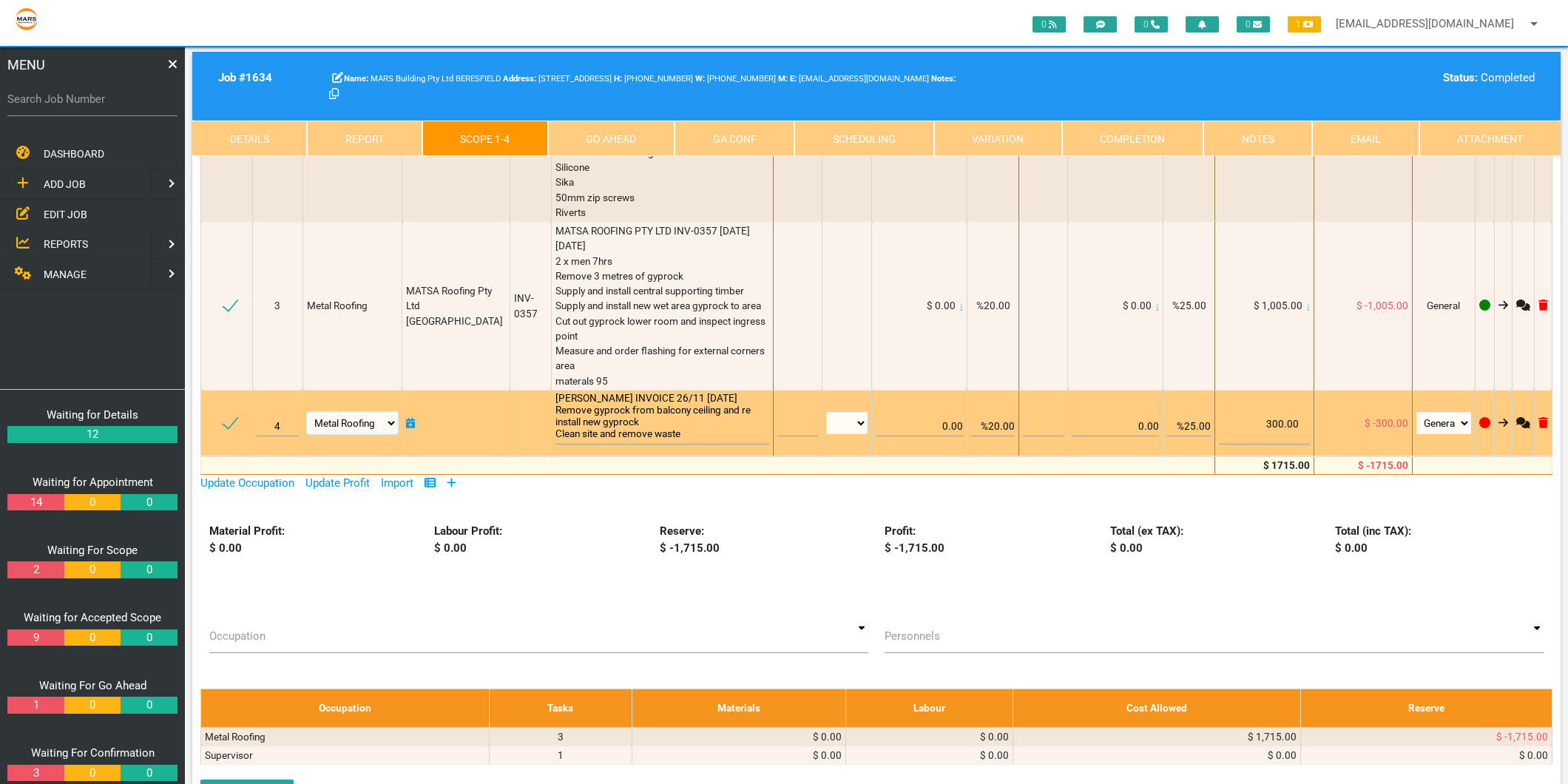
click at [328, 426] on select "Air Conditioning Asbestos Removal Awnings Blinds Bricklayers Building Inspectio…" at bounding box center [352, 423] width 92 height 22
select select "Carpenters"
click at [307, 412] on select "Air Conditioning Asbestos Removal Awnings Blinds Bricklayers Building Inspectio…" at bounding box center [352, 423] width 92 height 22
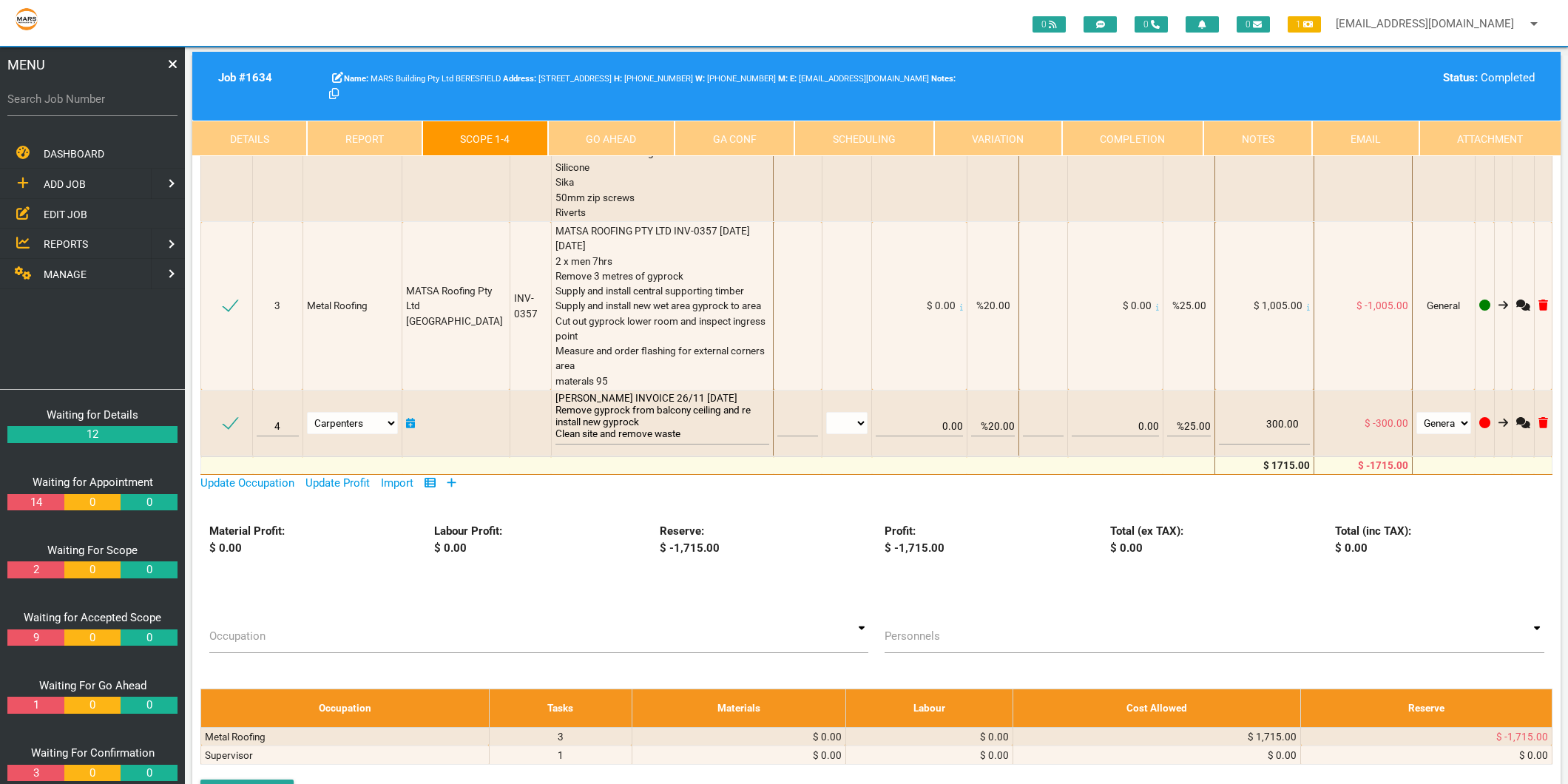
click at [580, 496] on div "Unit 6 Unit 3 Unit 5 Unit 2 Step" at bounding box center [877, 318] width 1368 height 976
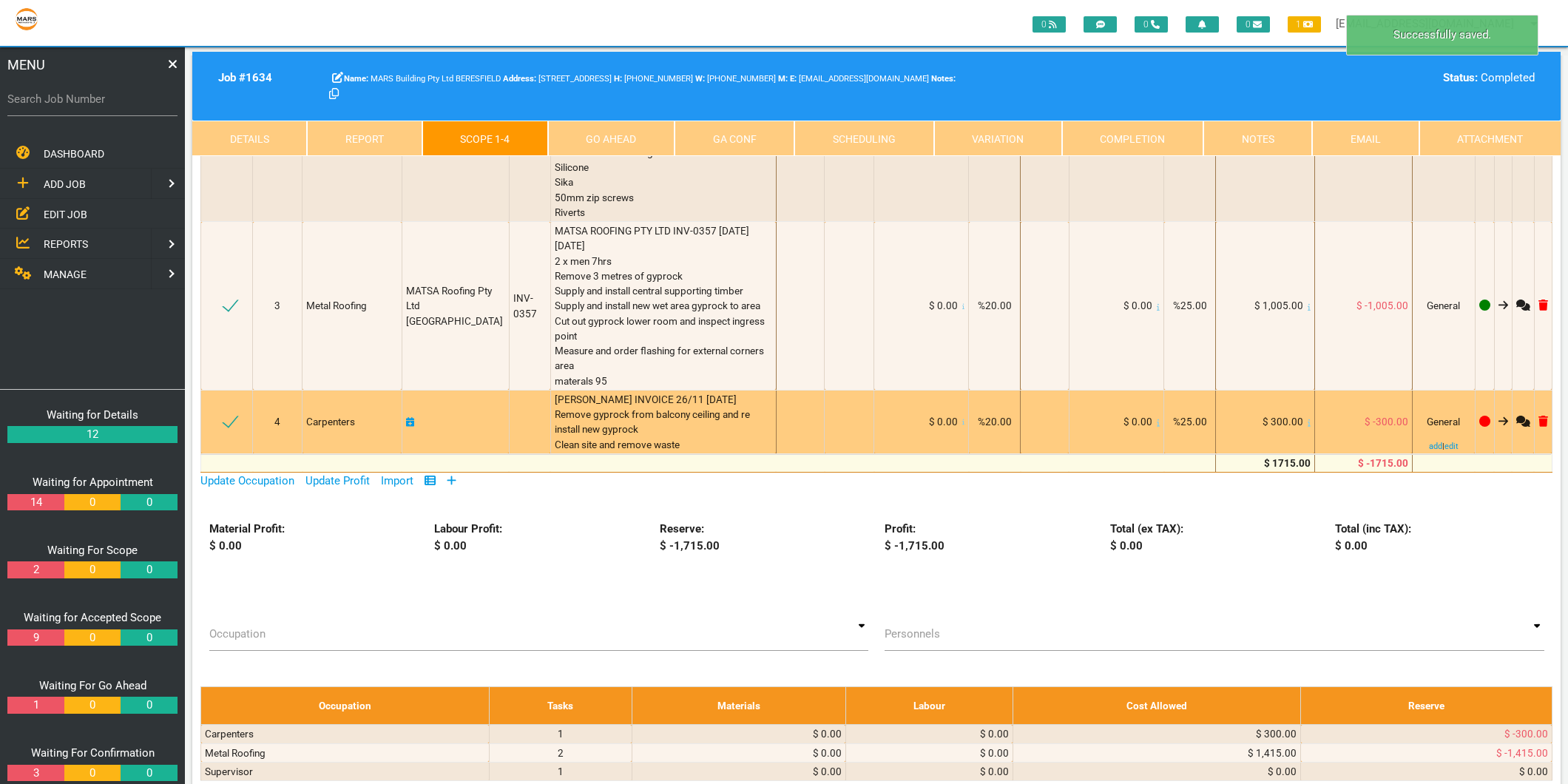
click at [414, 420] on icon at bounding box center [411, 423] width 9 height 10
select select "7"
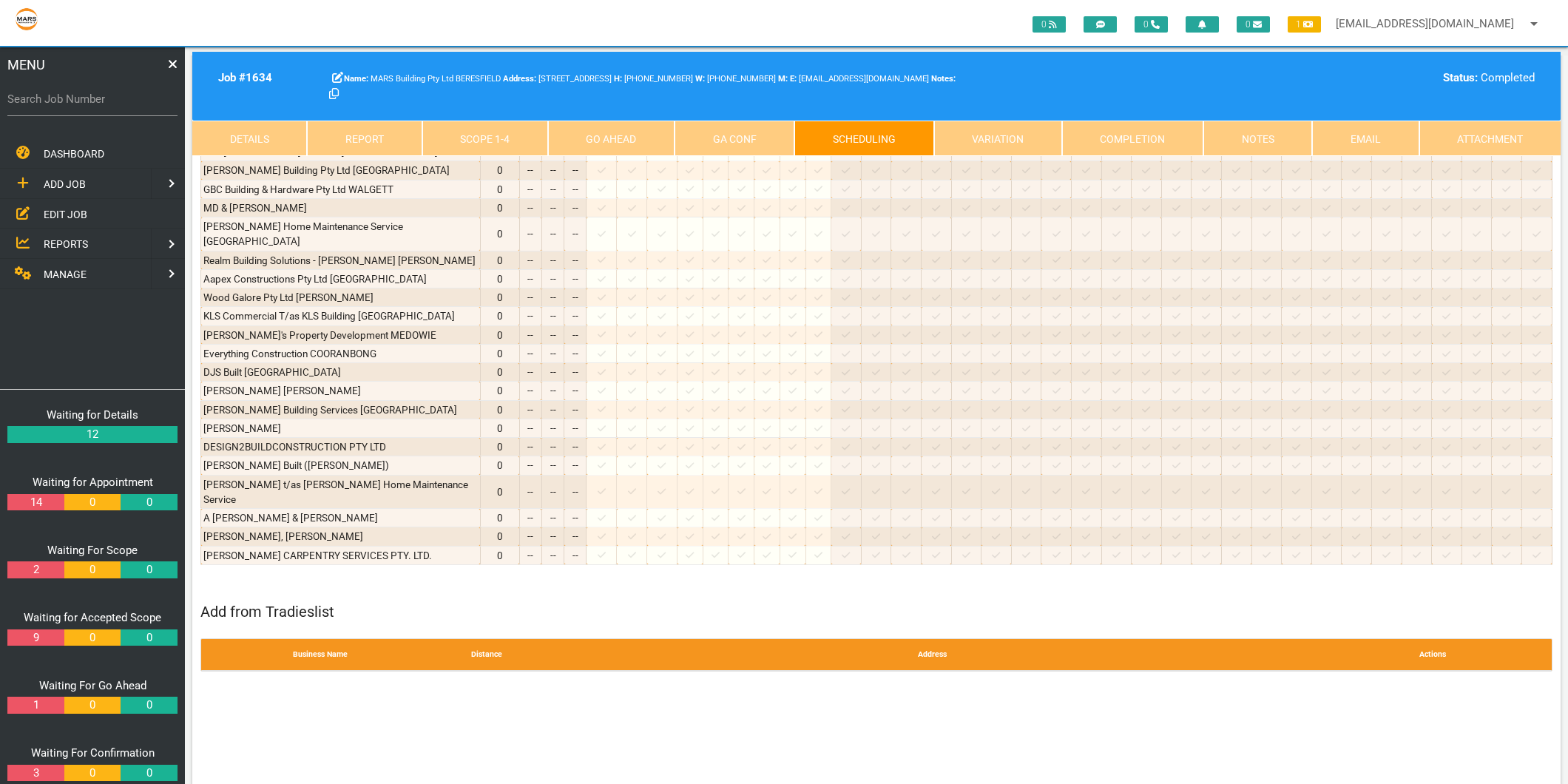
scroll to position [657, 0]
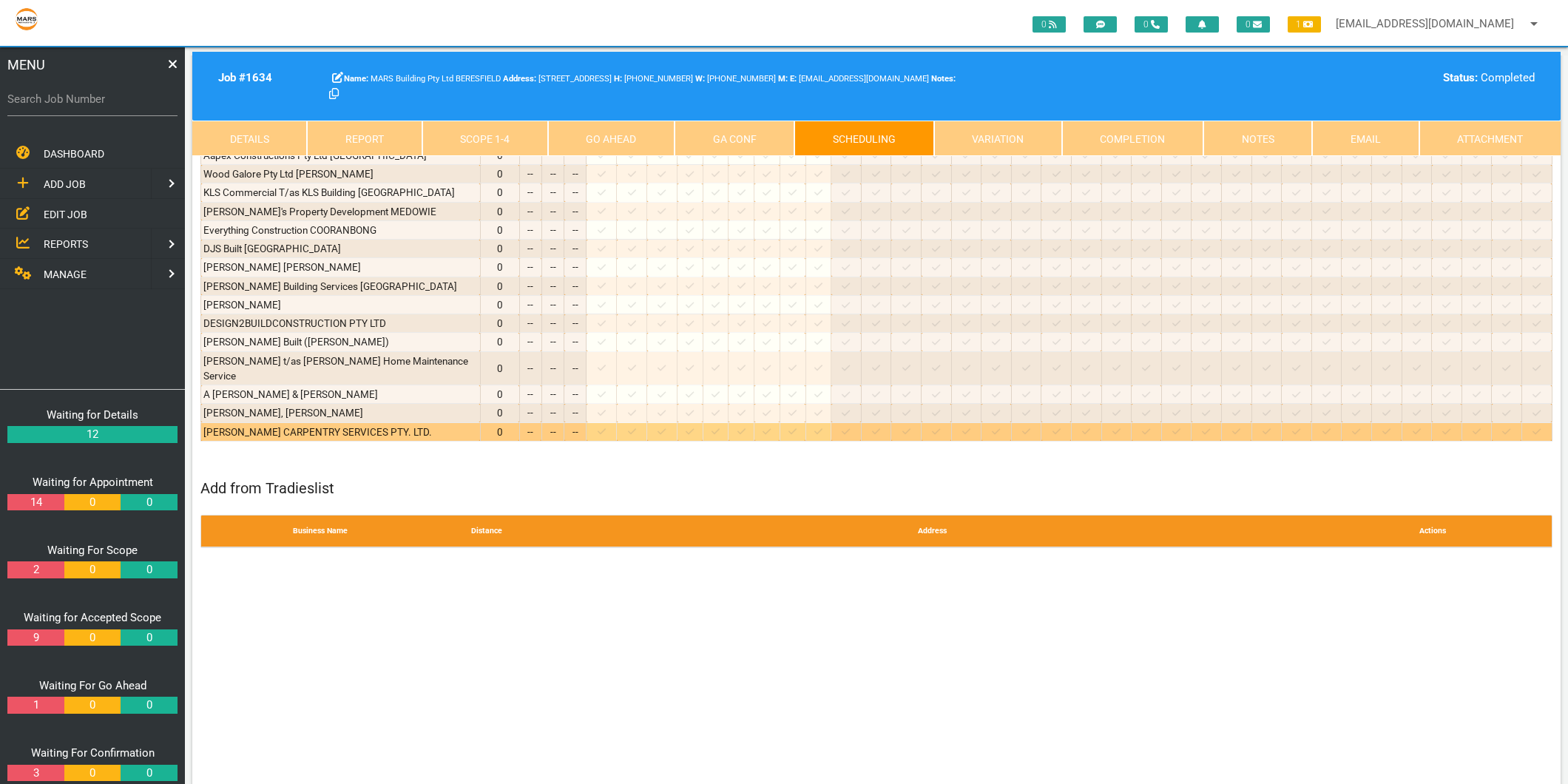
click at [606, 429] on icon at bounding box center [601, 432] width 8 height 6
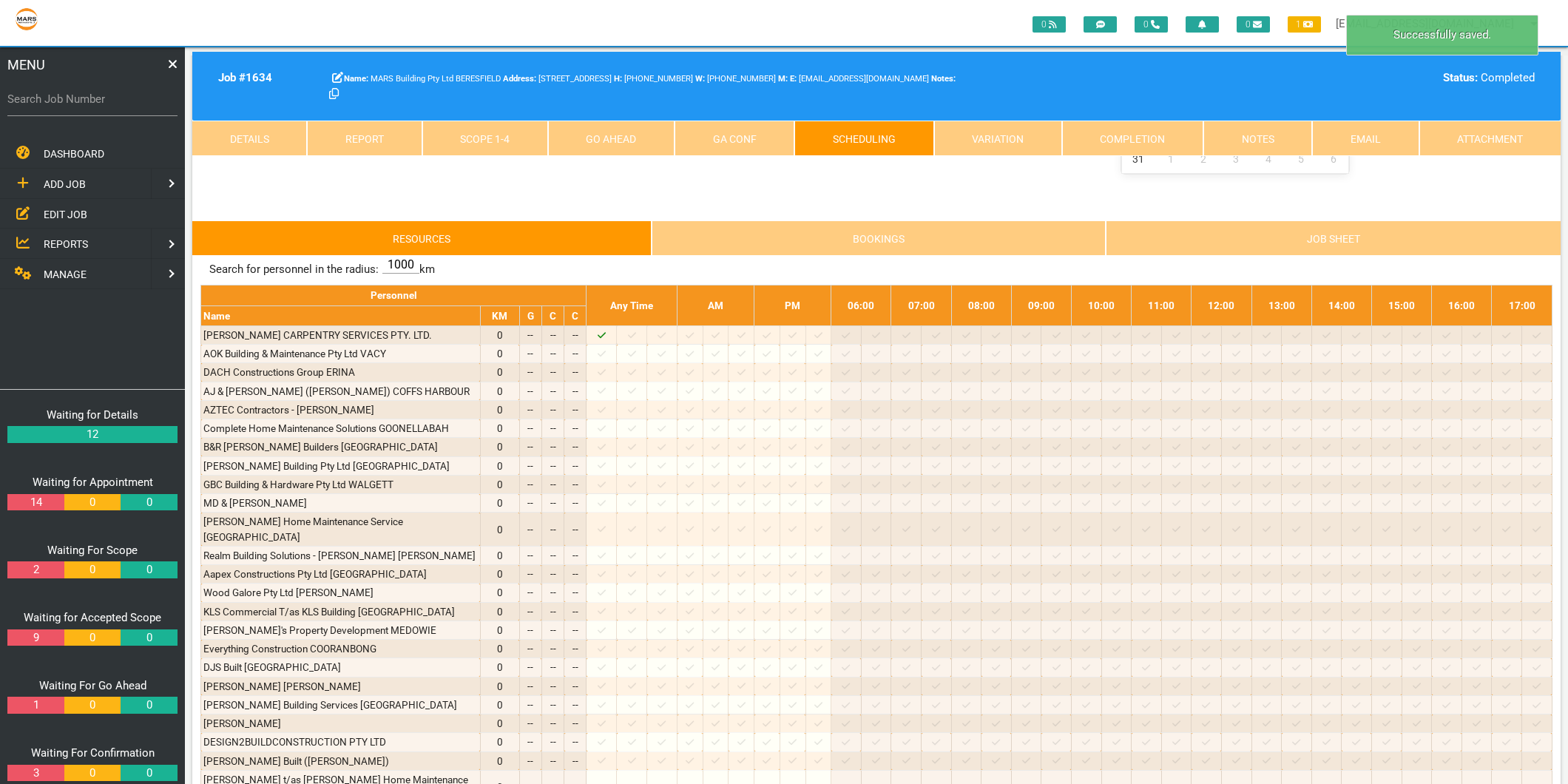
scroll to position [0, 0]
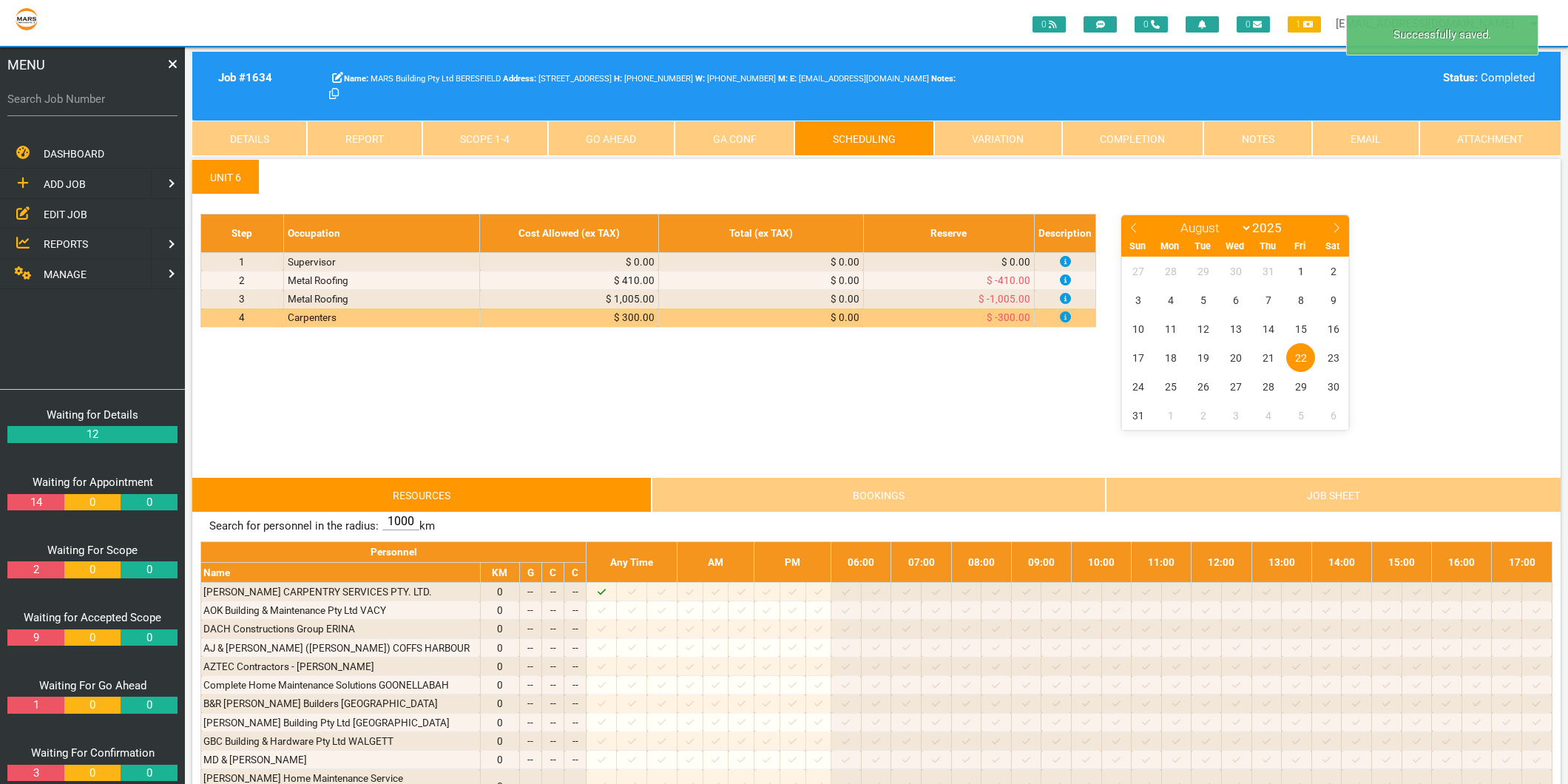
click at [484, 134] on link "Scope 1 - 4" at bounding box center [485, 138] width 126 height 36
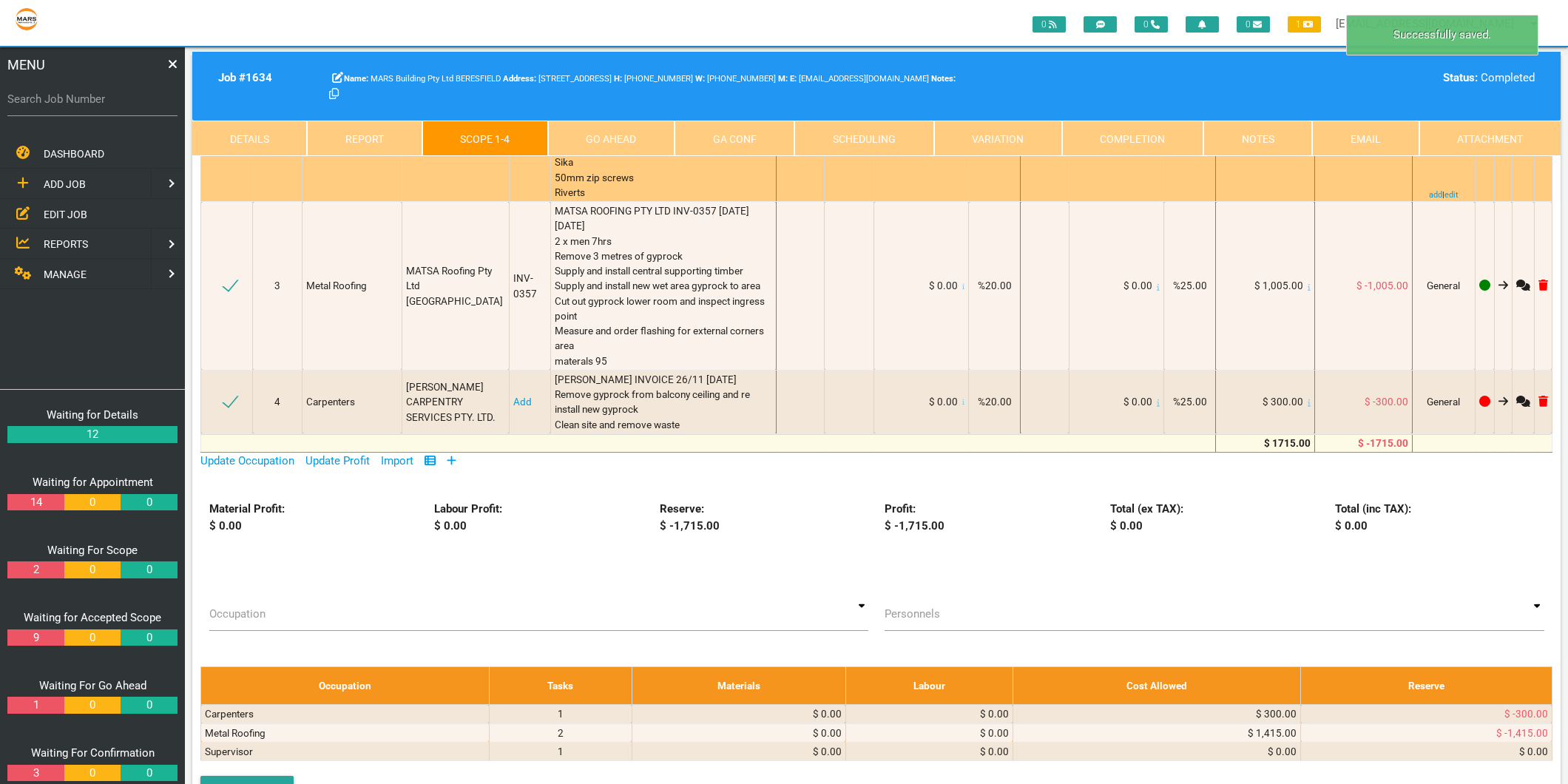
scroll to position [493, 0]
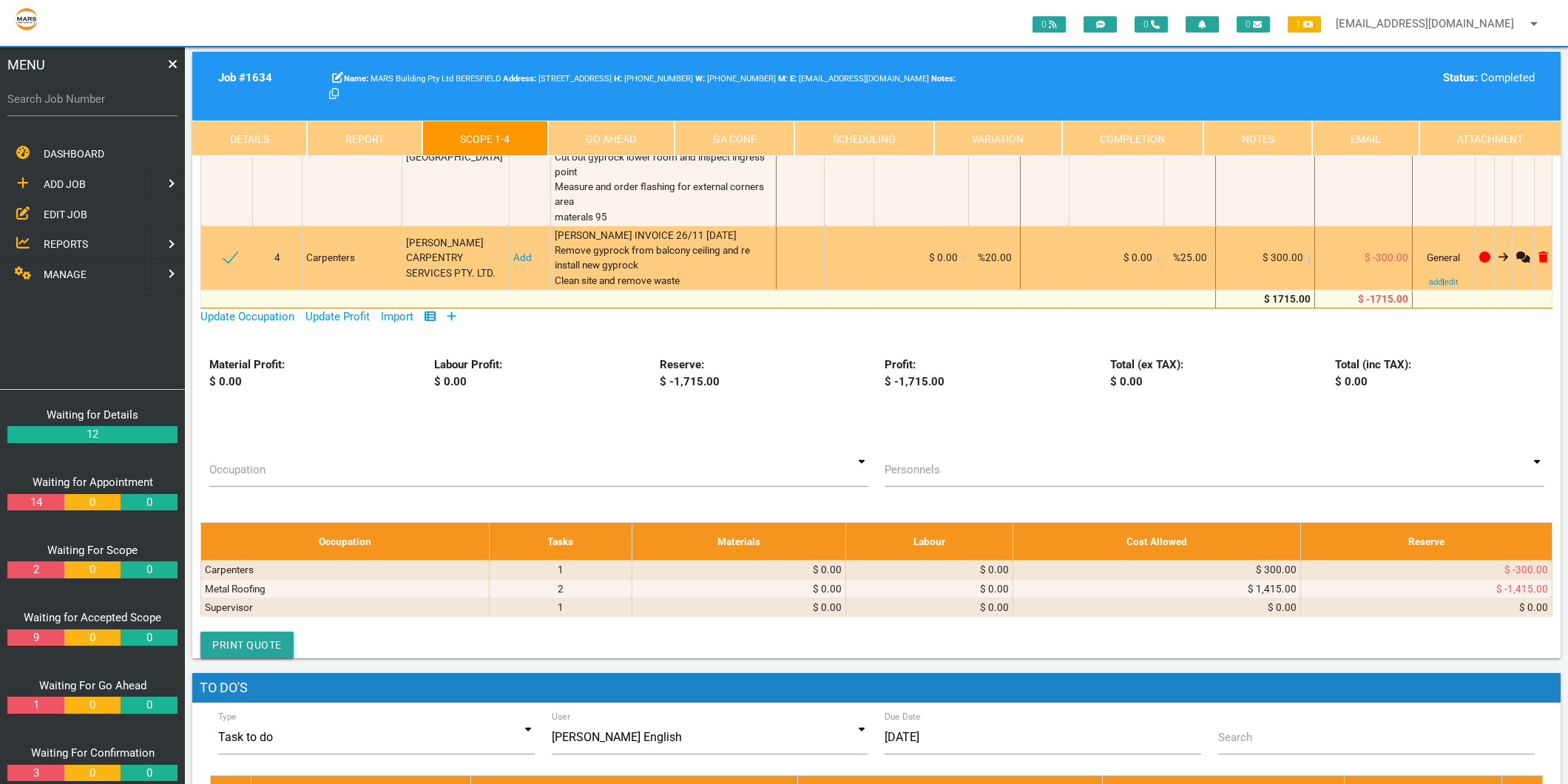
click at [520, 256] on link "Add" at bounding box center [522, 258] width 18 height 12
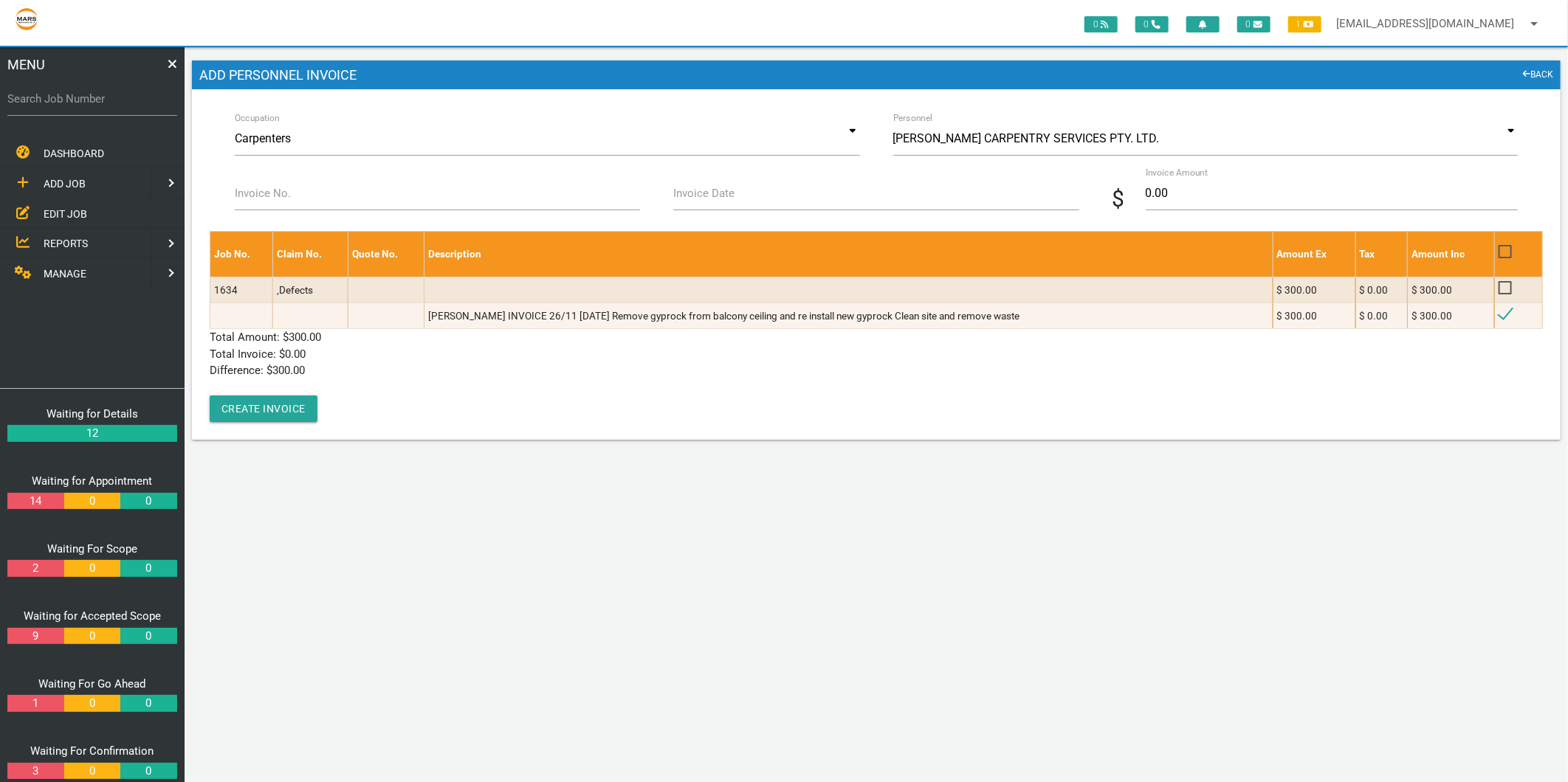
click at [278, 188] on label "Invoice No." at bounding box center [263, 194] width 56 height 17
click at [278, 188] on input "Invoice No." at bounding box center [438, 193] width 405 height 34
type input "26/11"
click at [756, 207] on input "Invoice Date" at bounding box center [876, 193] width 405 height 34
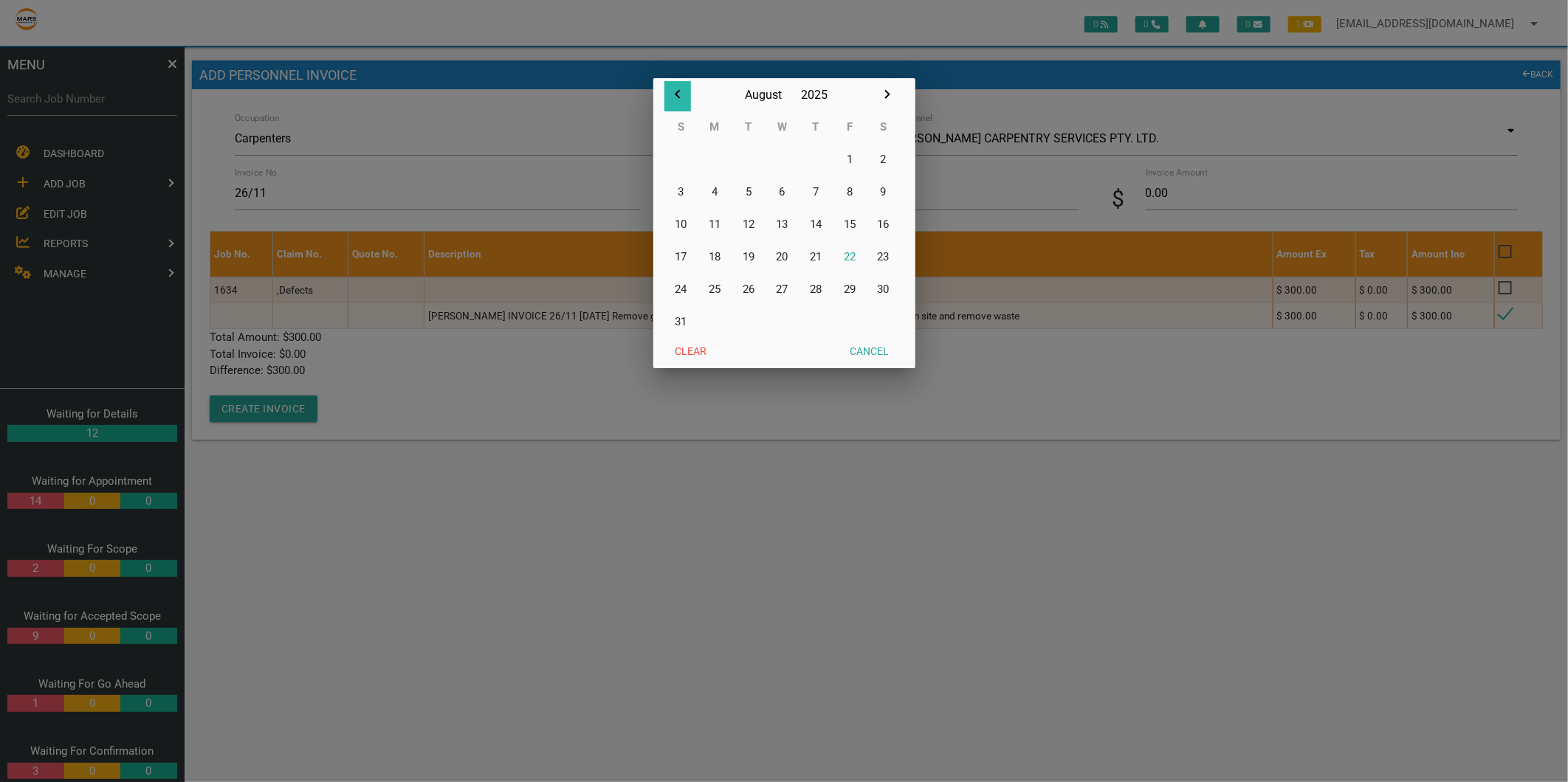
click at [674, 91] on icon "button" at bounding box center [678, 94] width 17 height 17
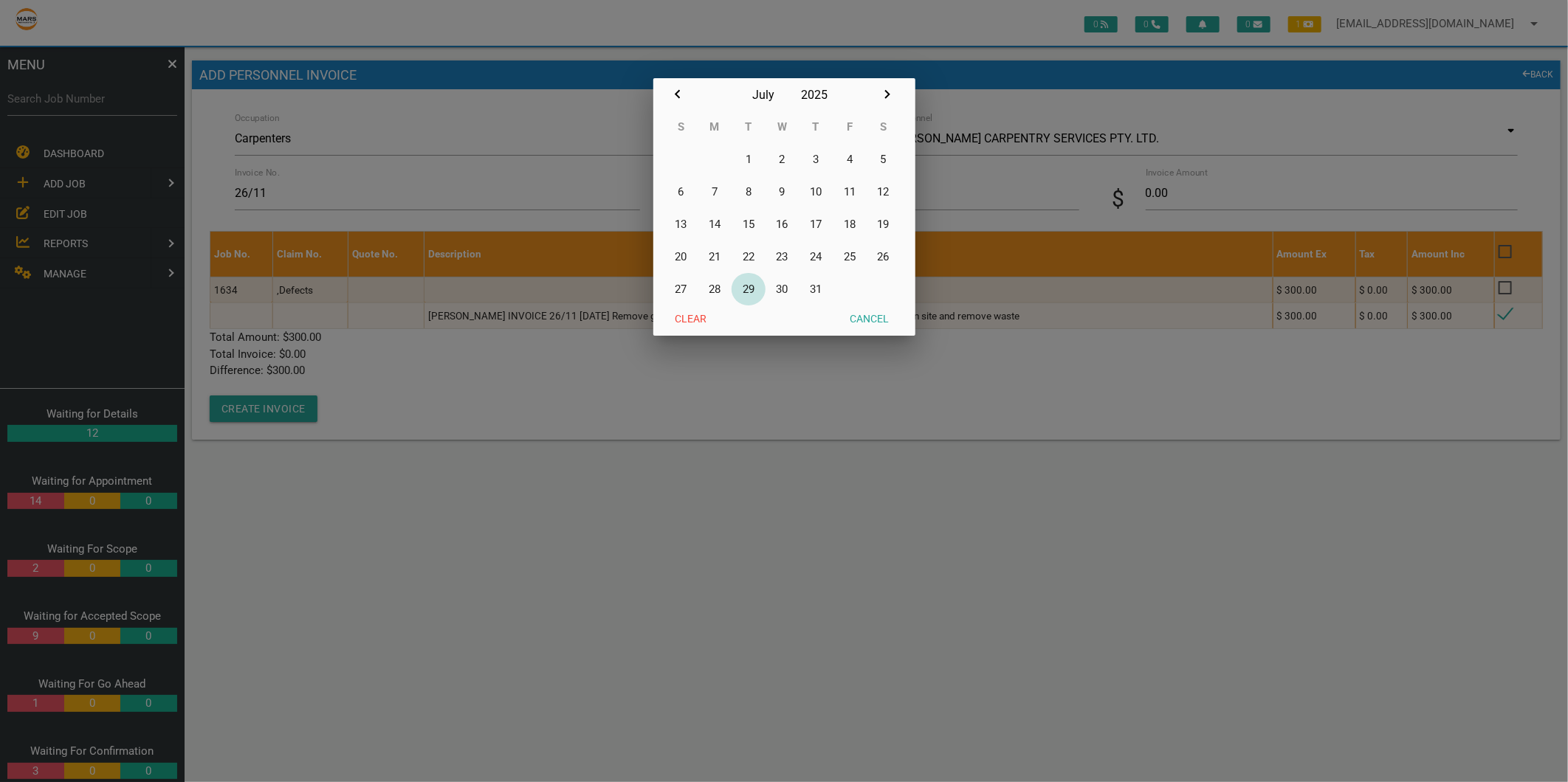
click at [747, 291] on button "29" at bounding box center [748, 289] width 34 height 32
type input "[DATE]"
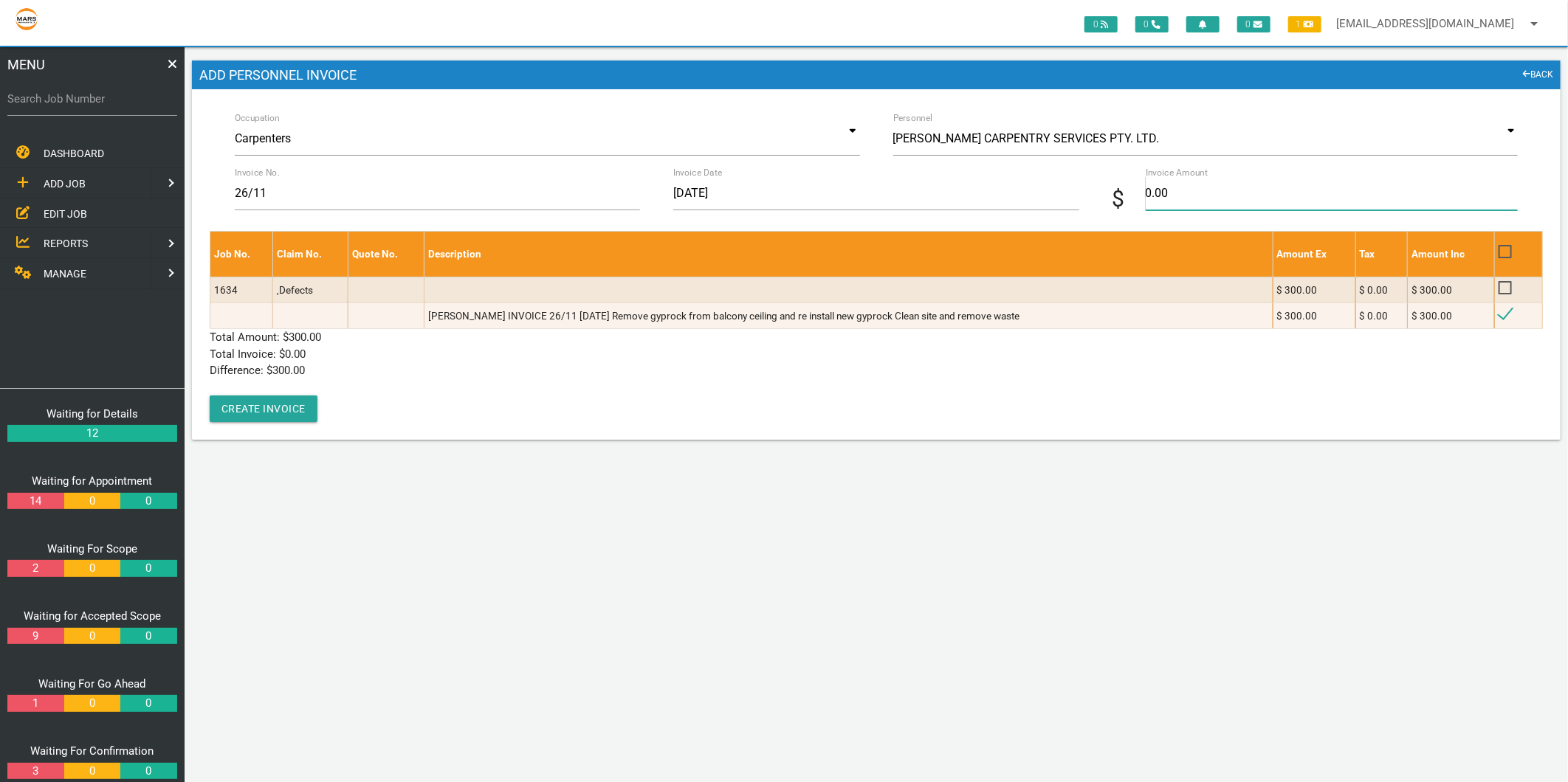
click at [1184, 190] on input "0.00" at bounding box center [1332, 193] width 372 height 34
type input "300.00"
click at [349, 360] on p "Total Invoice: $ 0.00" at bounding box center [876, 355] width 1333 height 17
click at [265, 402] on button "Create Invoice" at bounding box center [264, 409] width 108 height 27
